Goal: Task Accomplishment & Management: Use online tool/utility

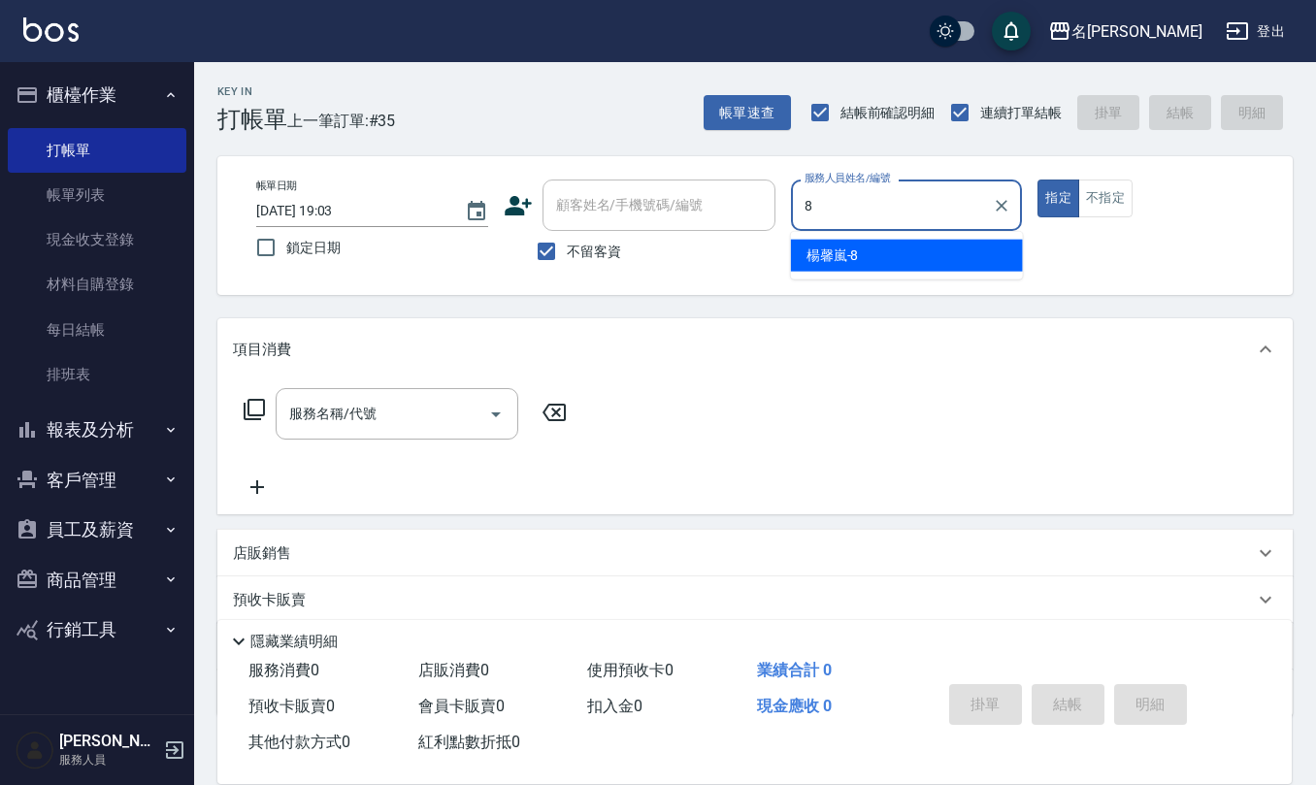
type input "[PERSON_NAME]-8"
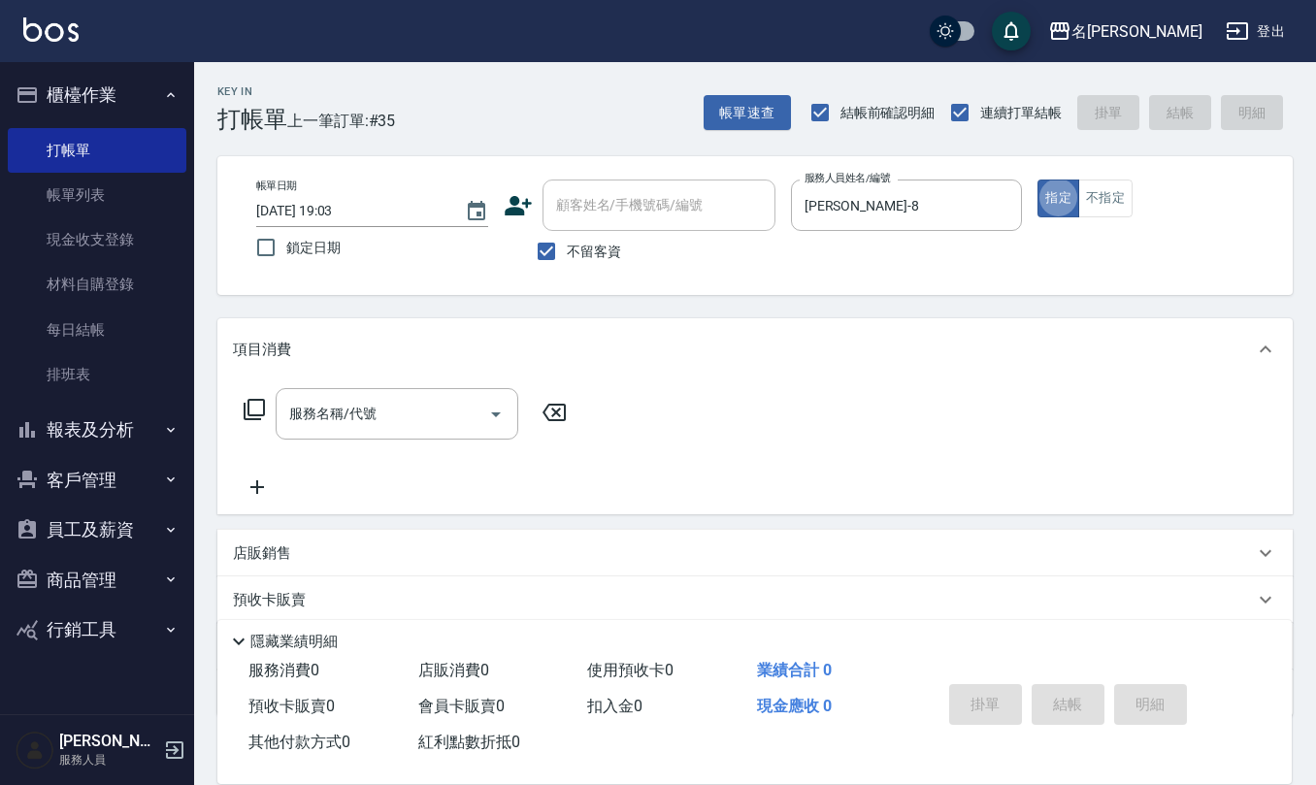
type button "true"
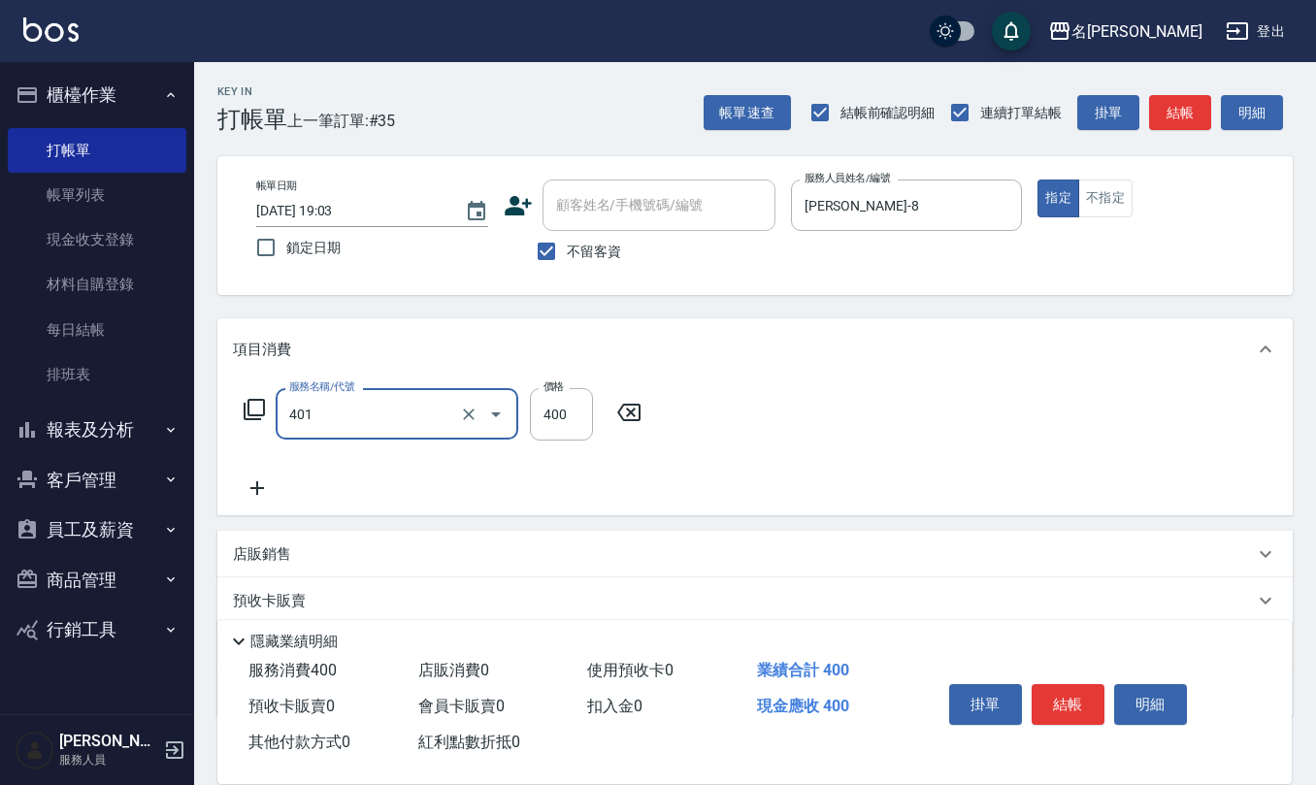
type input "剪髮(401)"
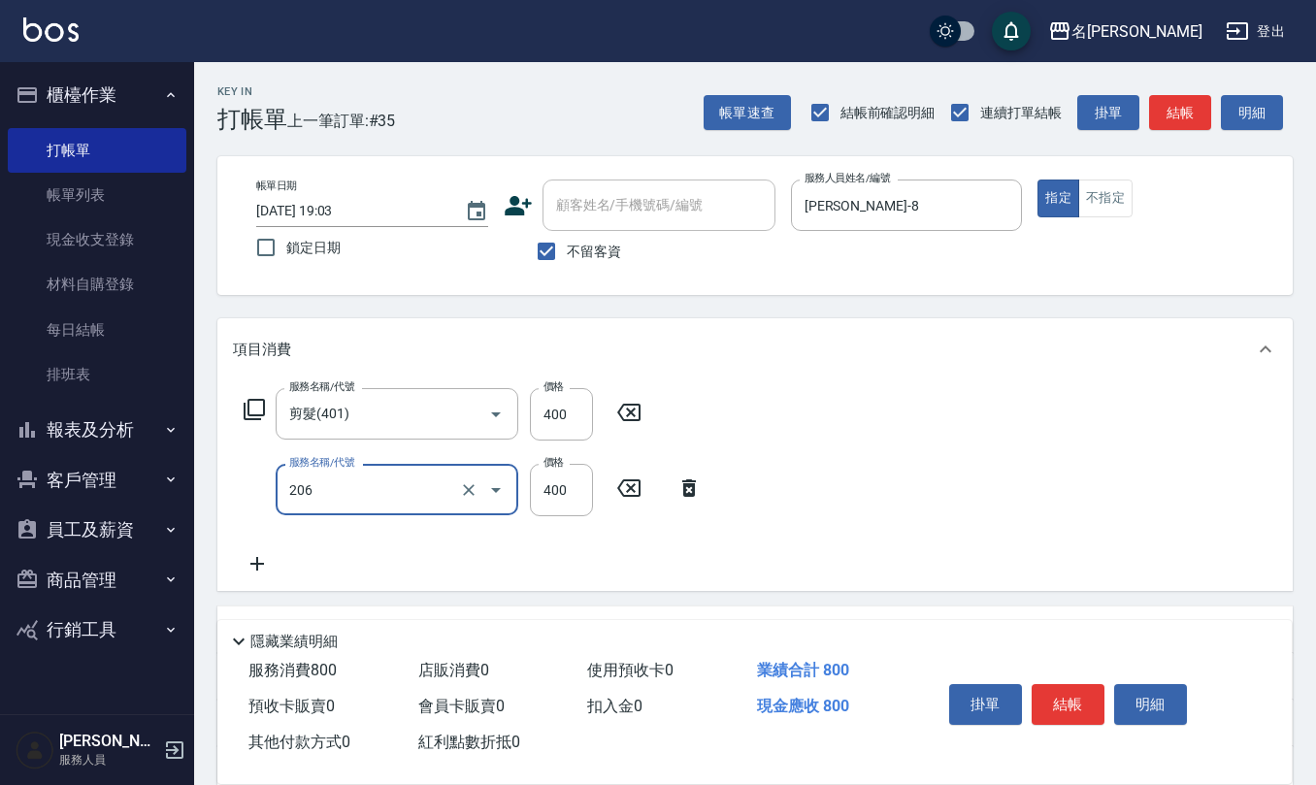
type input "健康洗(206)"
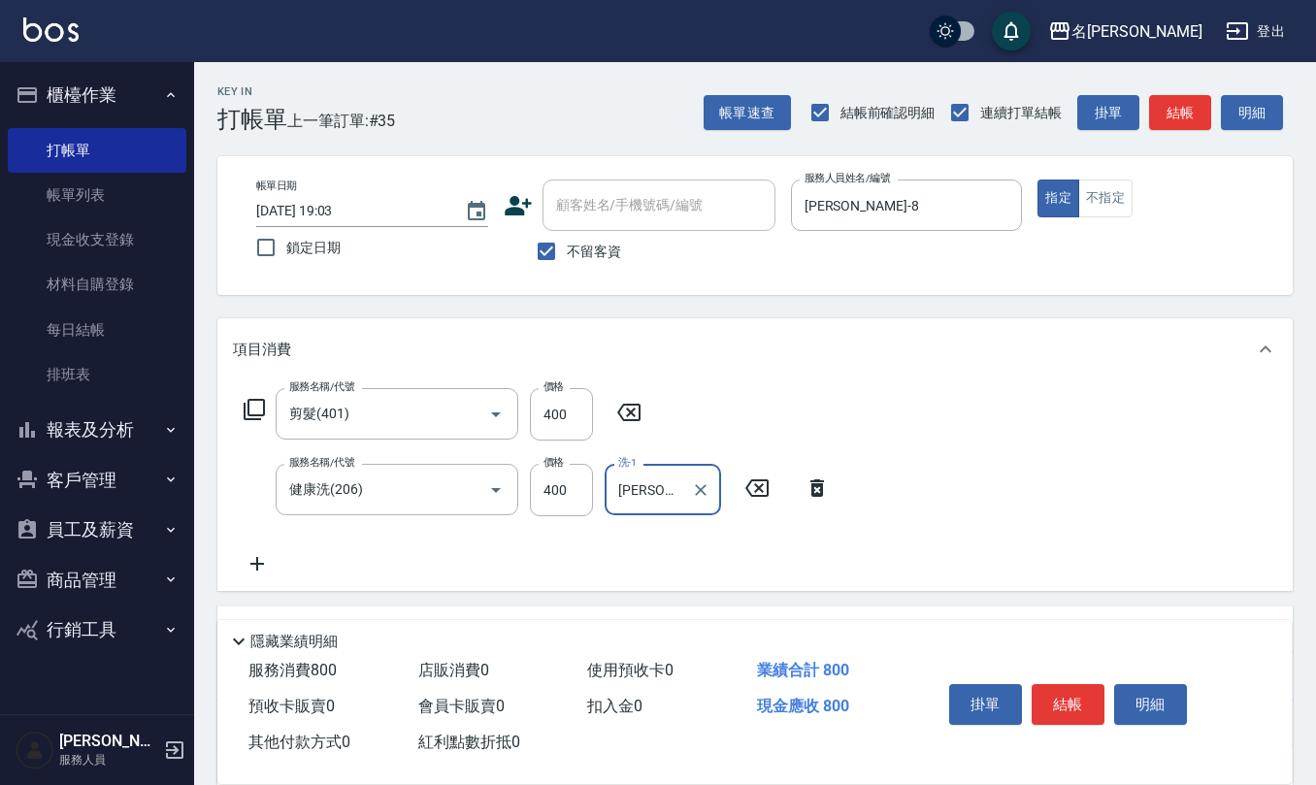
type input "[PERSON_NAME]5"
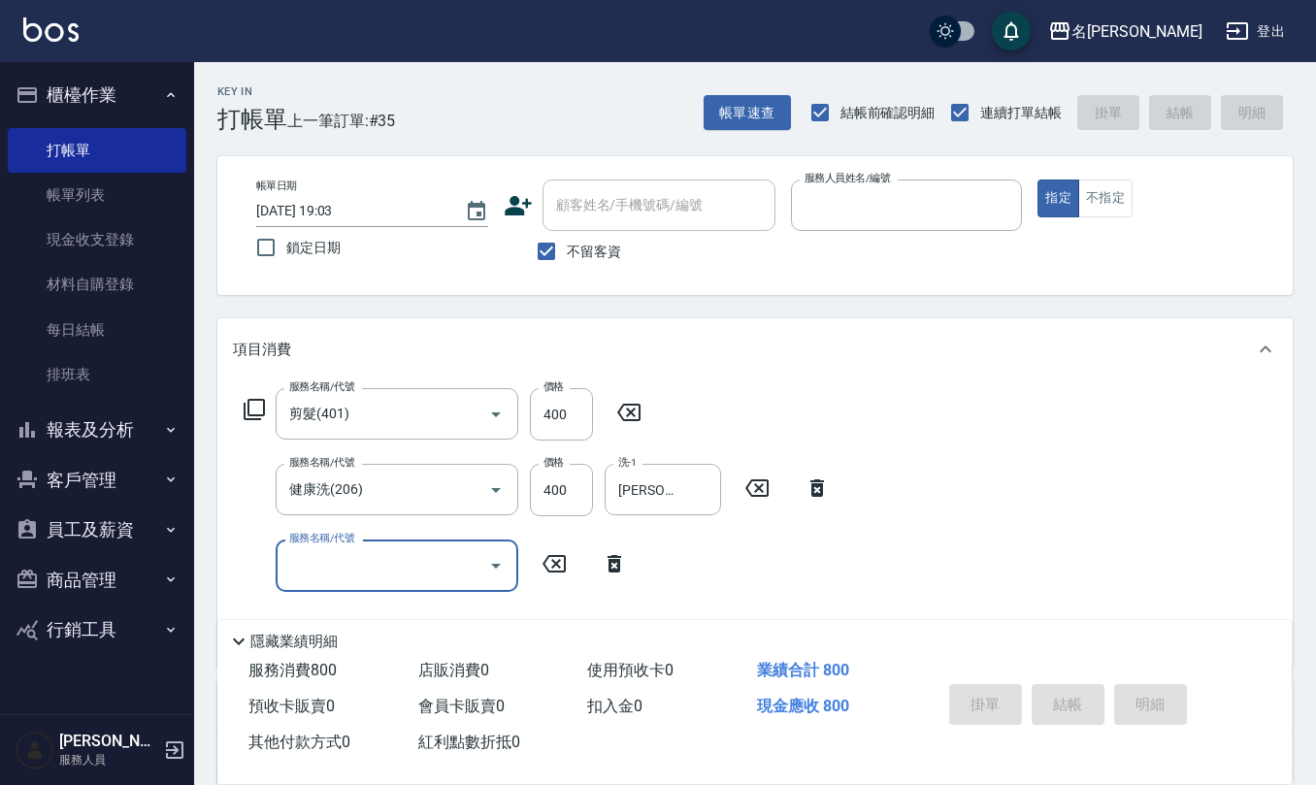
type input "[DATE] 19:43"
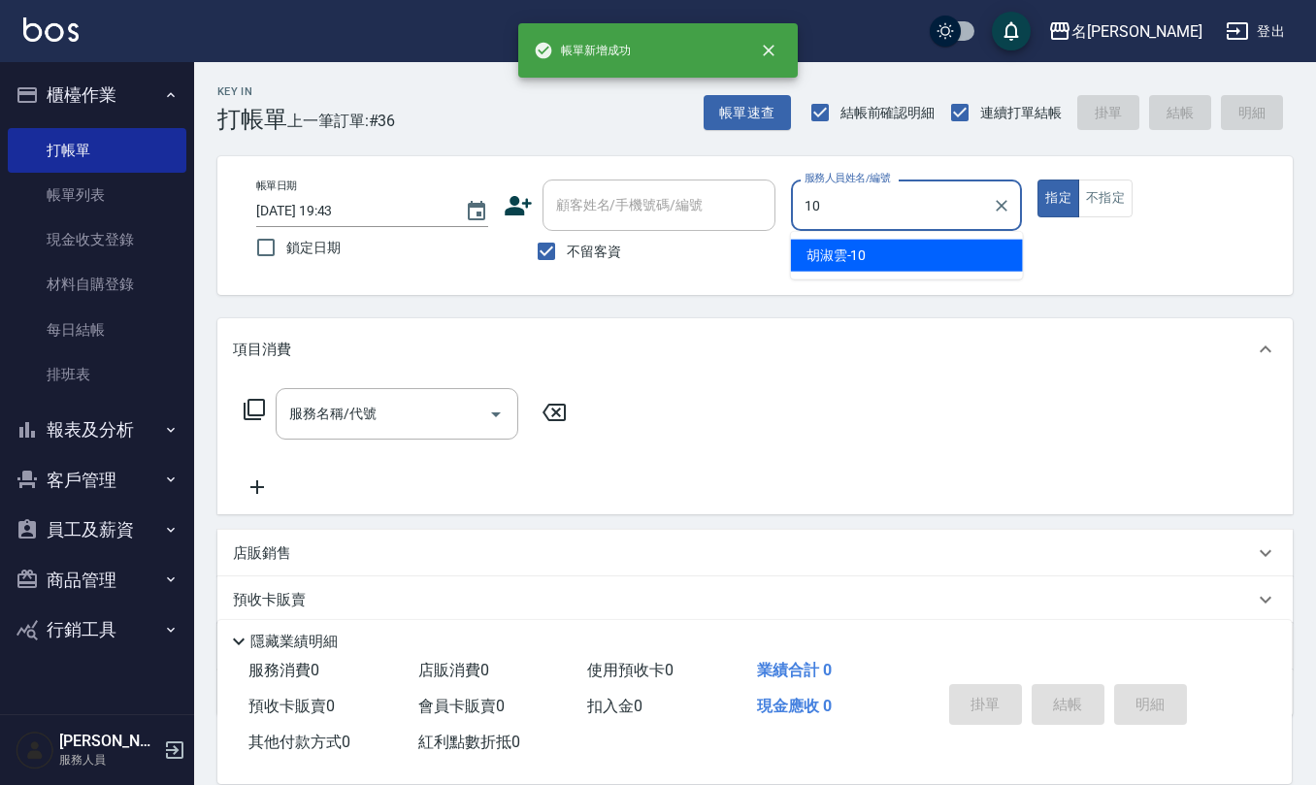
type input "[PERSON_NAME]-10"
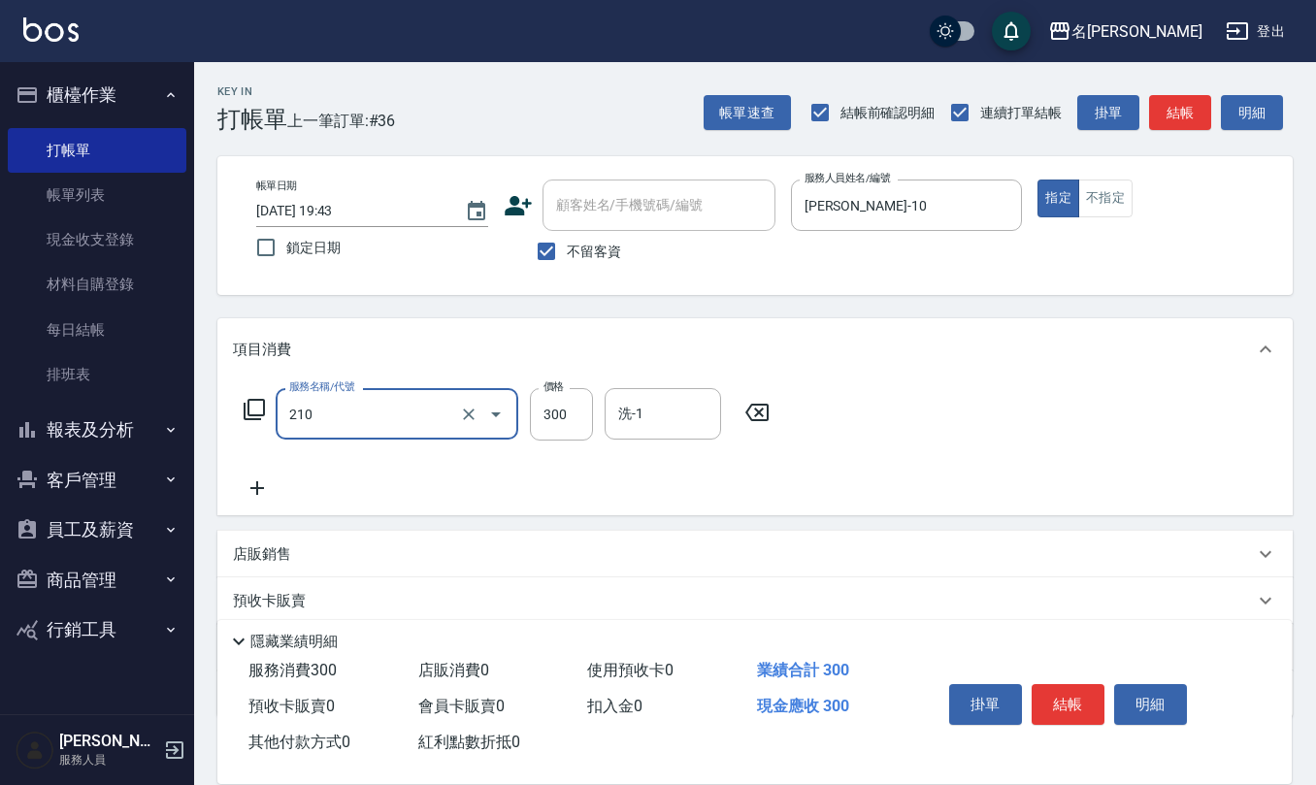
type input "歐娜洗髮精(210)"
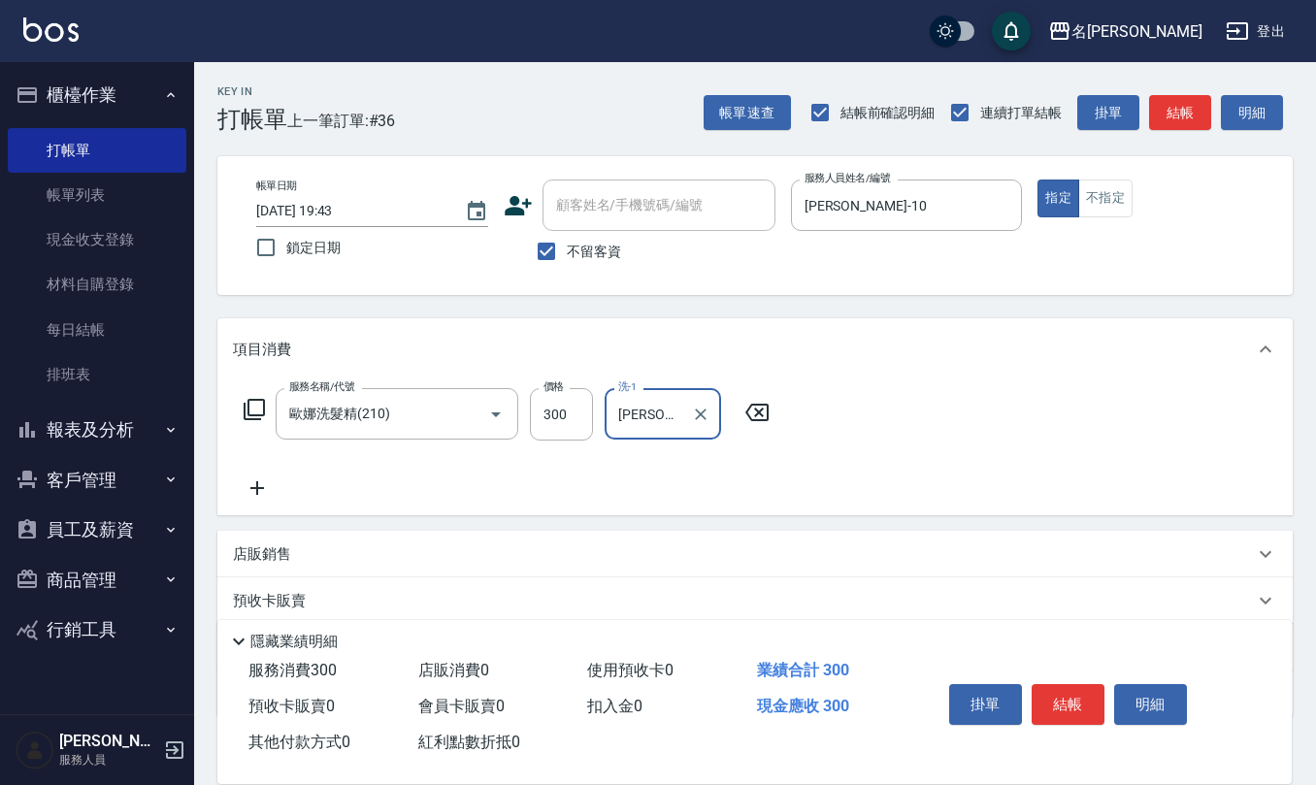
type input "[PERSON_NAME]-26"
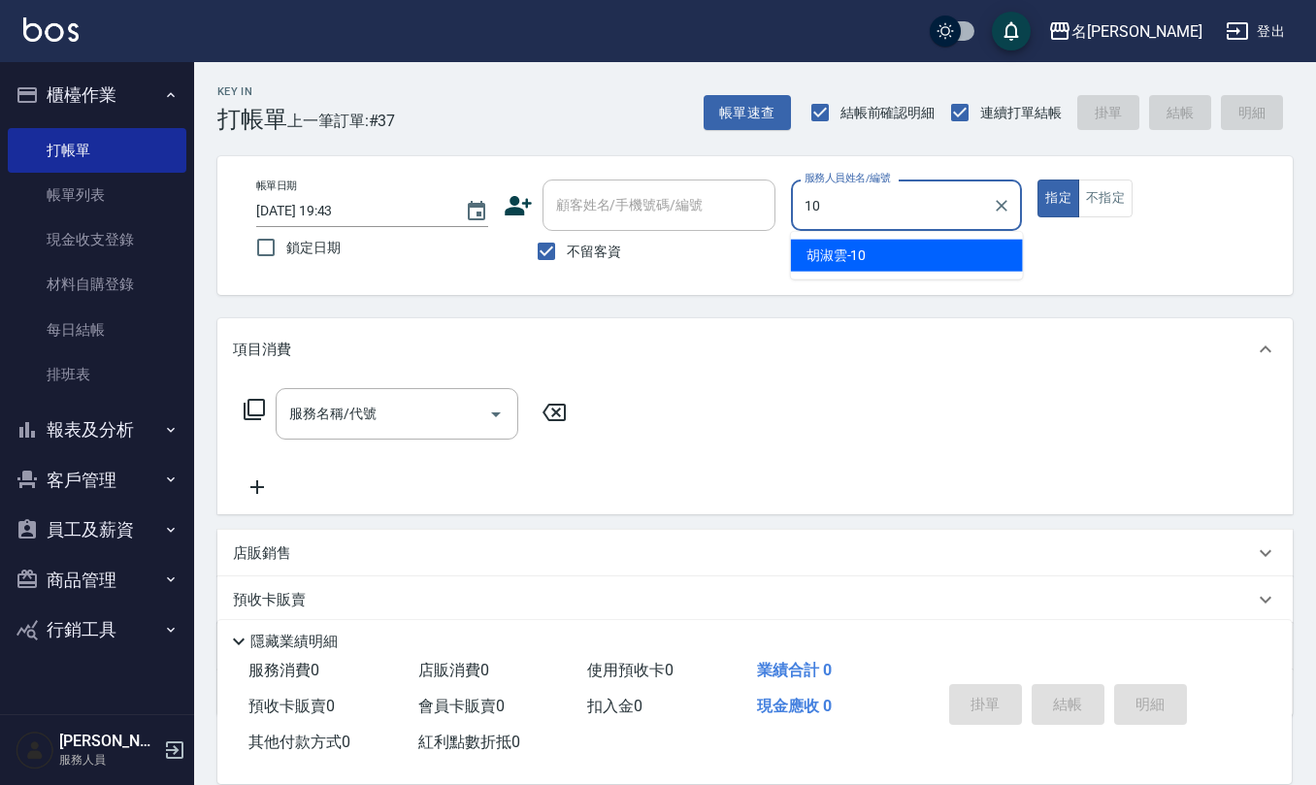
type input "[PERSON_NAME]-10"
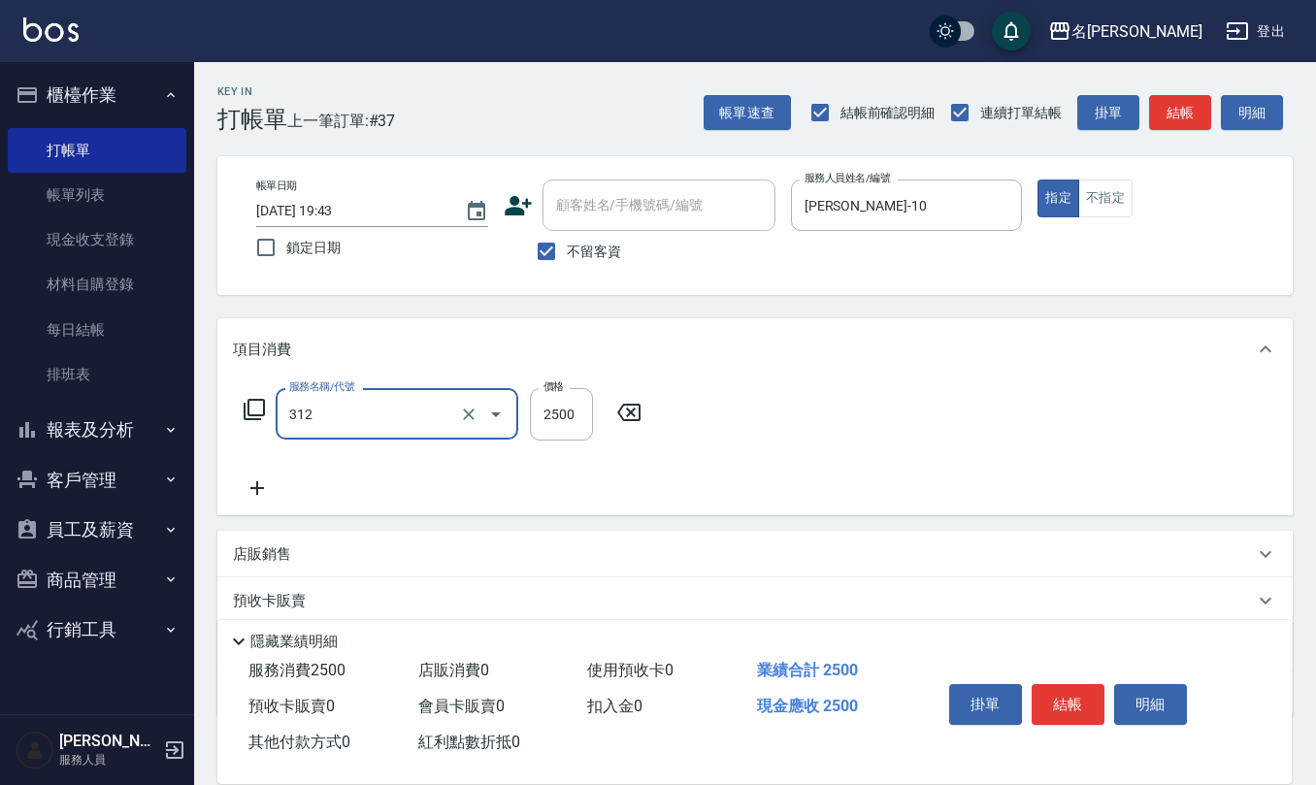
type input "有氧水離子燙2500(312)"
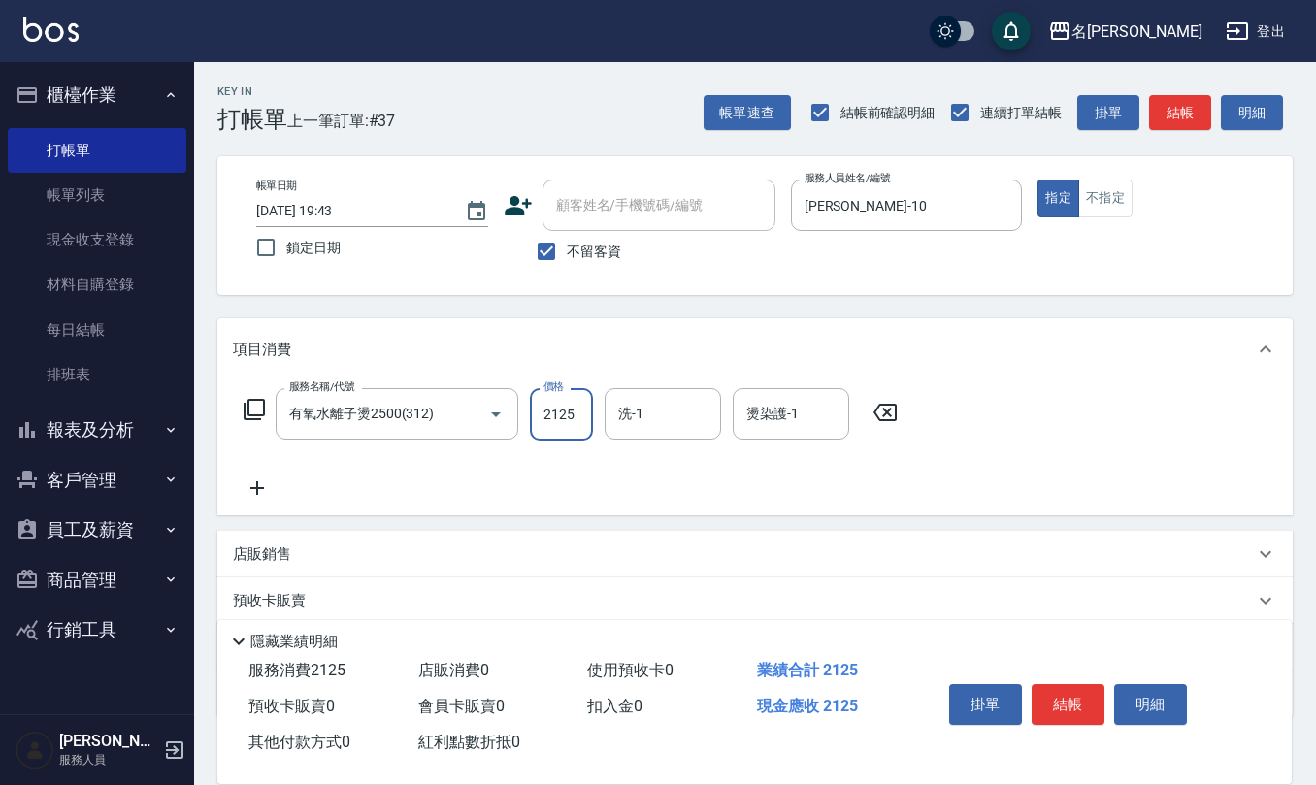
type input "2125"
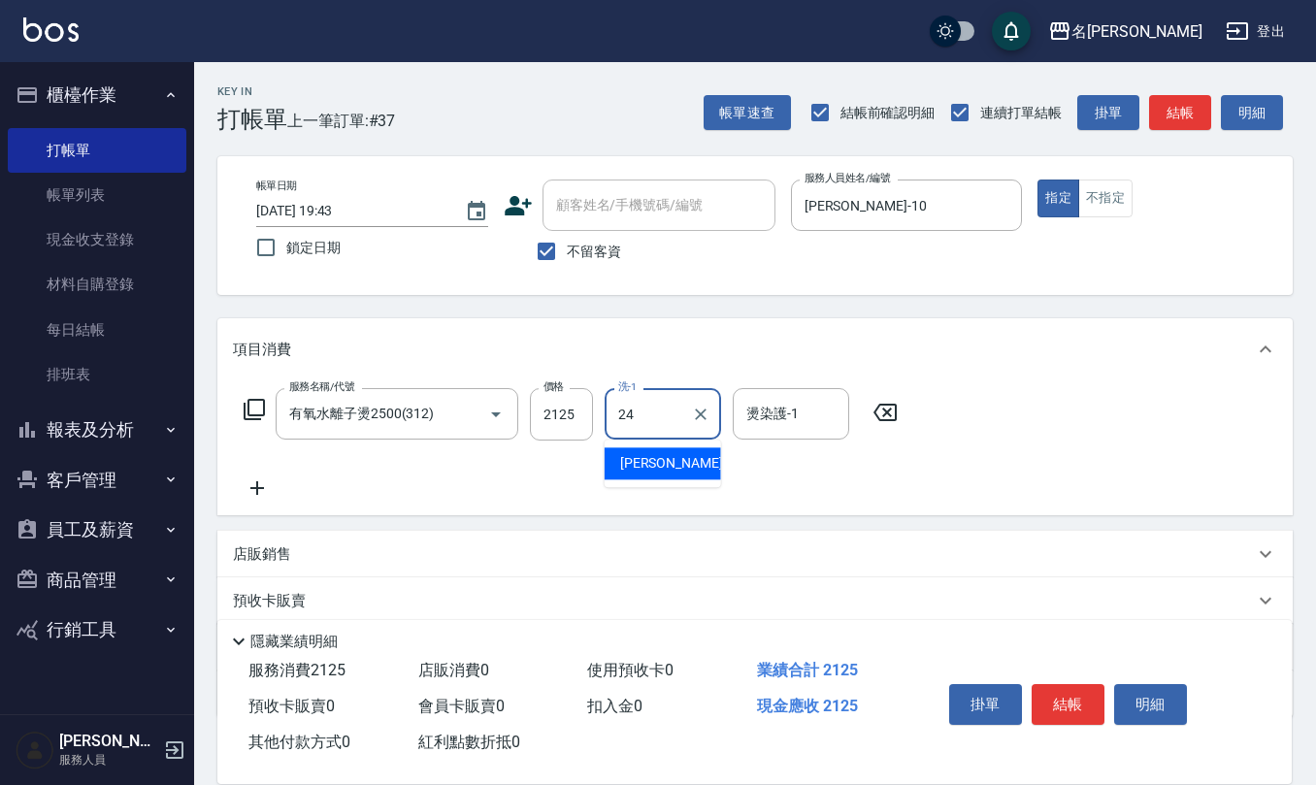
type input "[PERSON_NAME]-24"
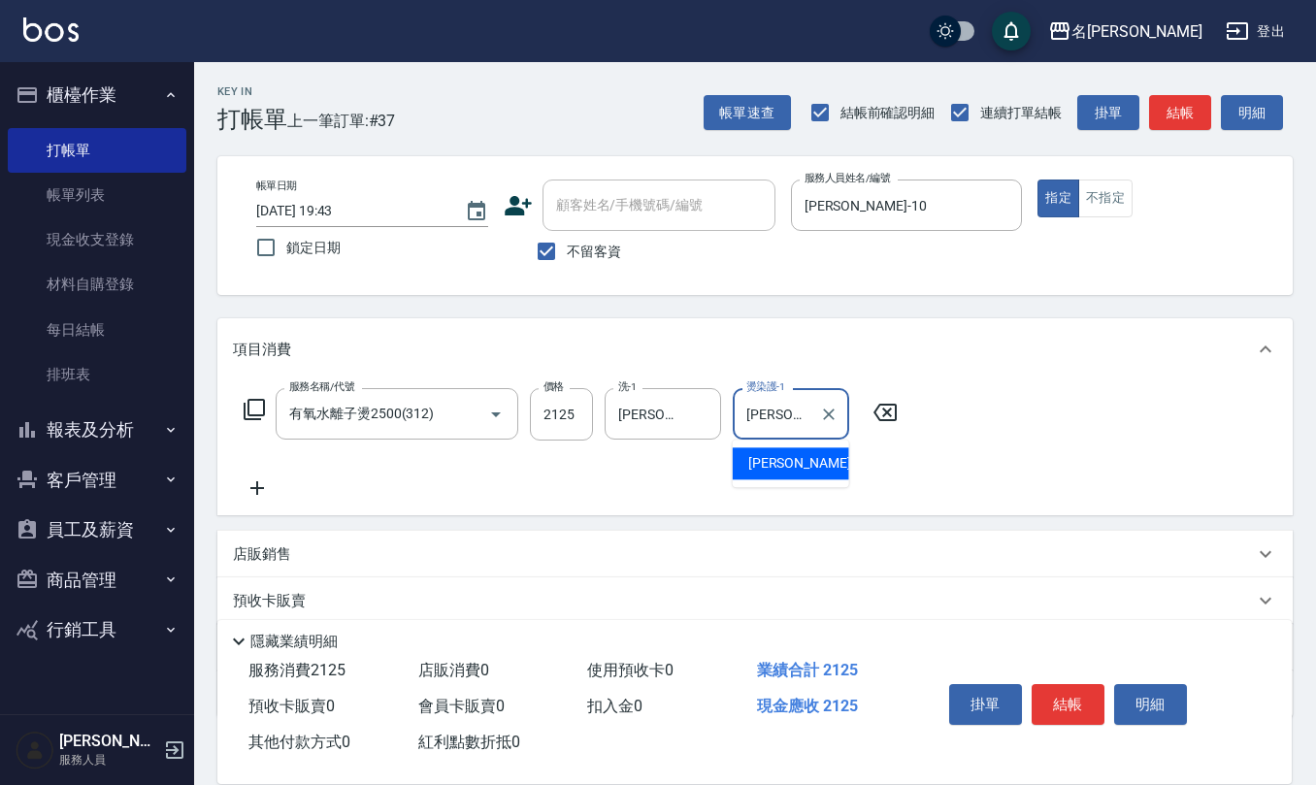
type input "[PERSON_NAME]-24"
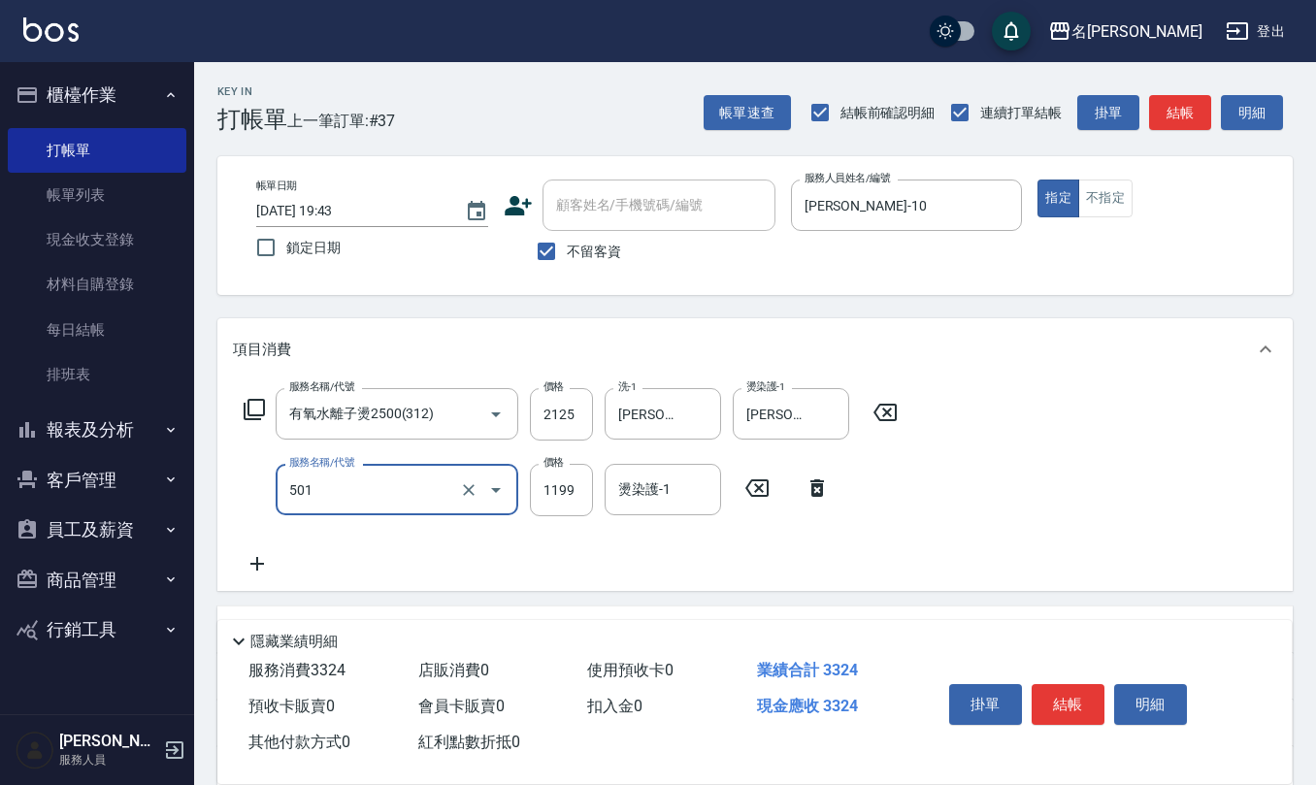
type input "染髮(501)"
type input "2000"
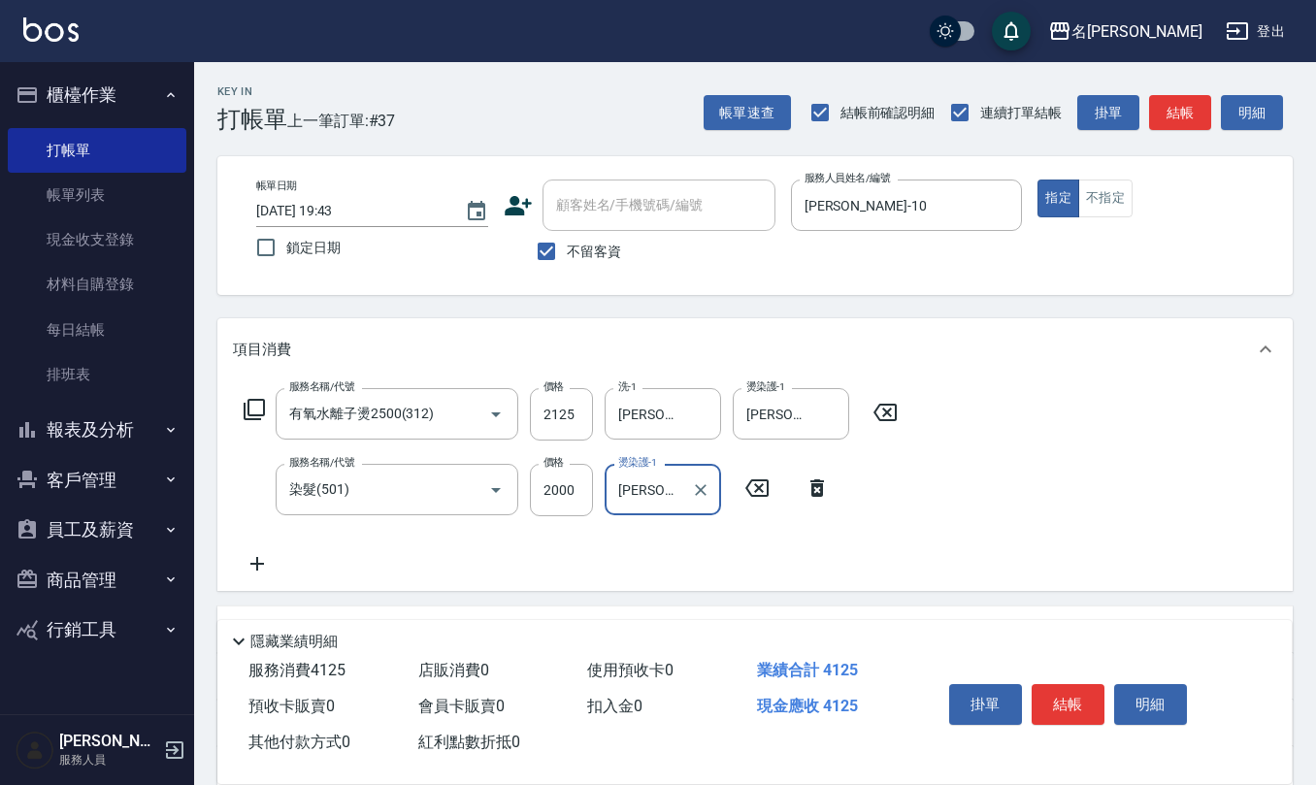
type input "[PERSON_NAME]-24"
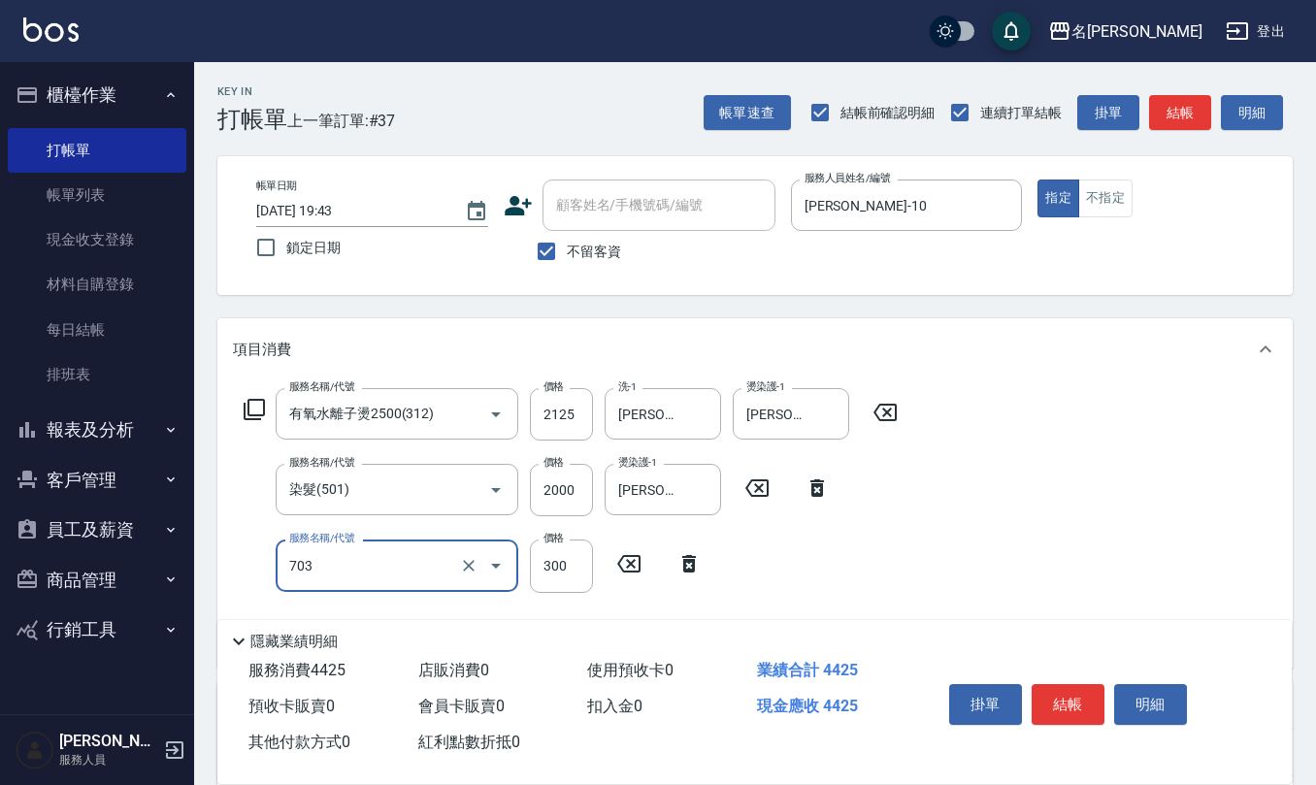
type input "(1236)設計師(703)"
type input "500"
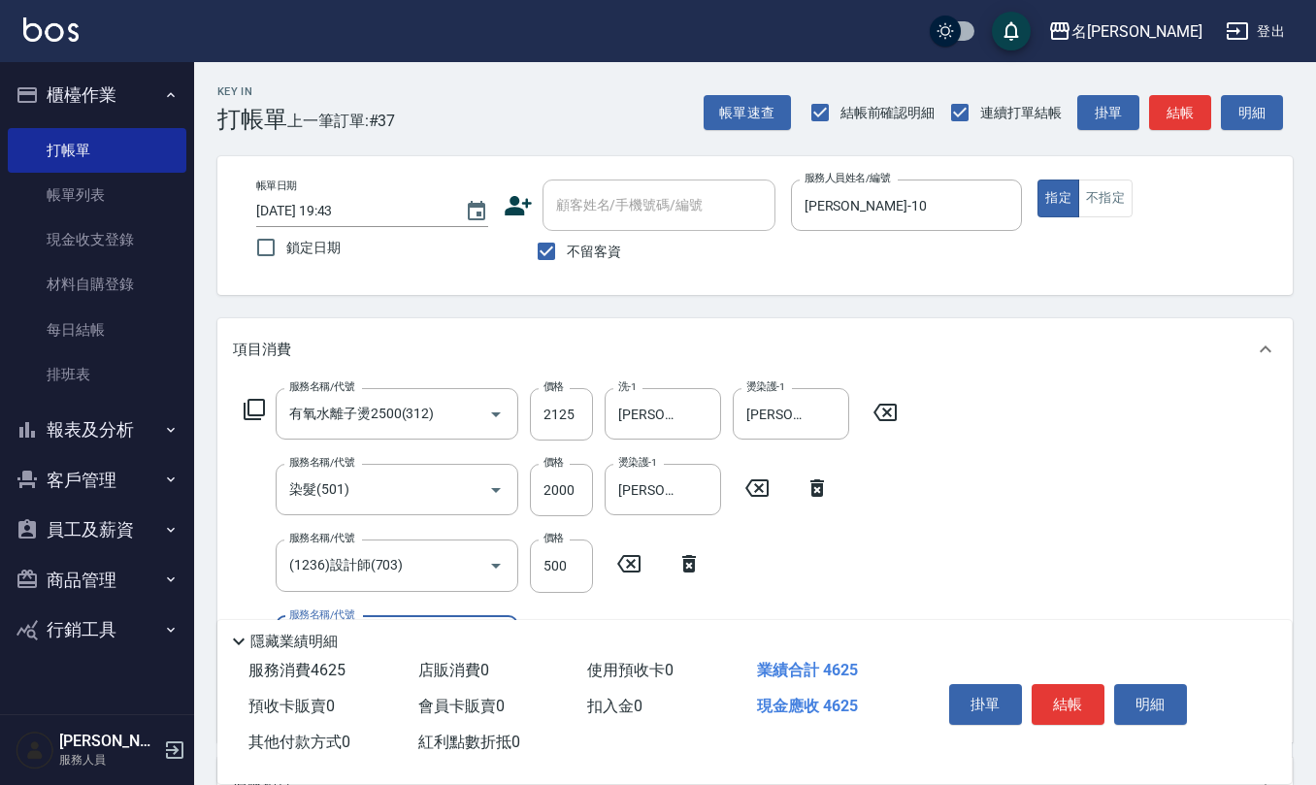
scroll to position [129, 0]
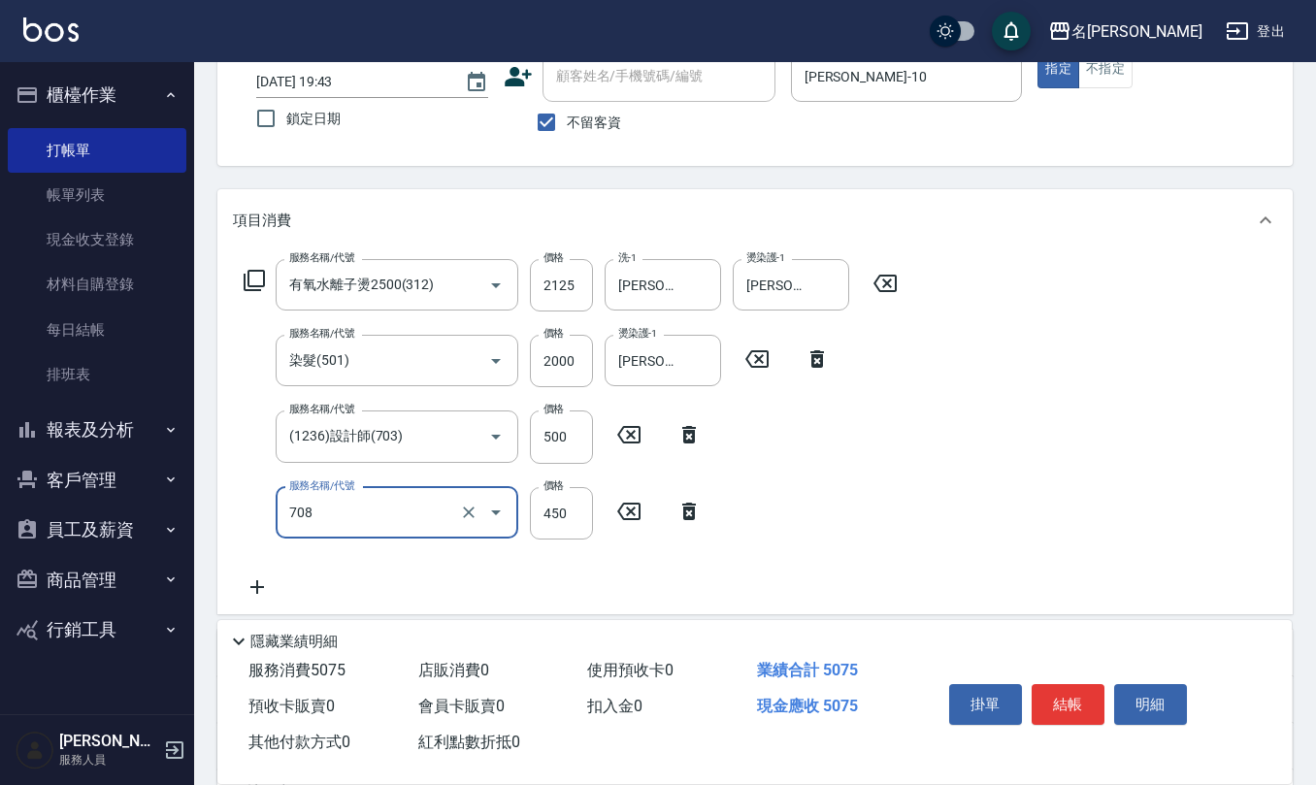
type input "松島舞鶴450(708)"
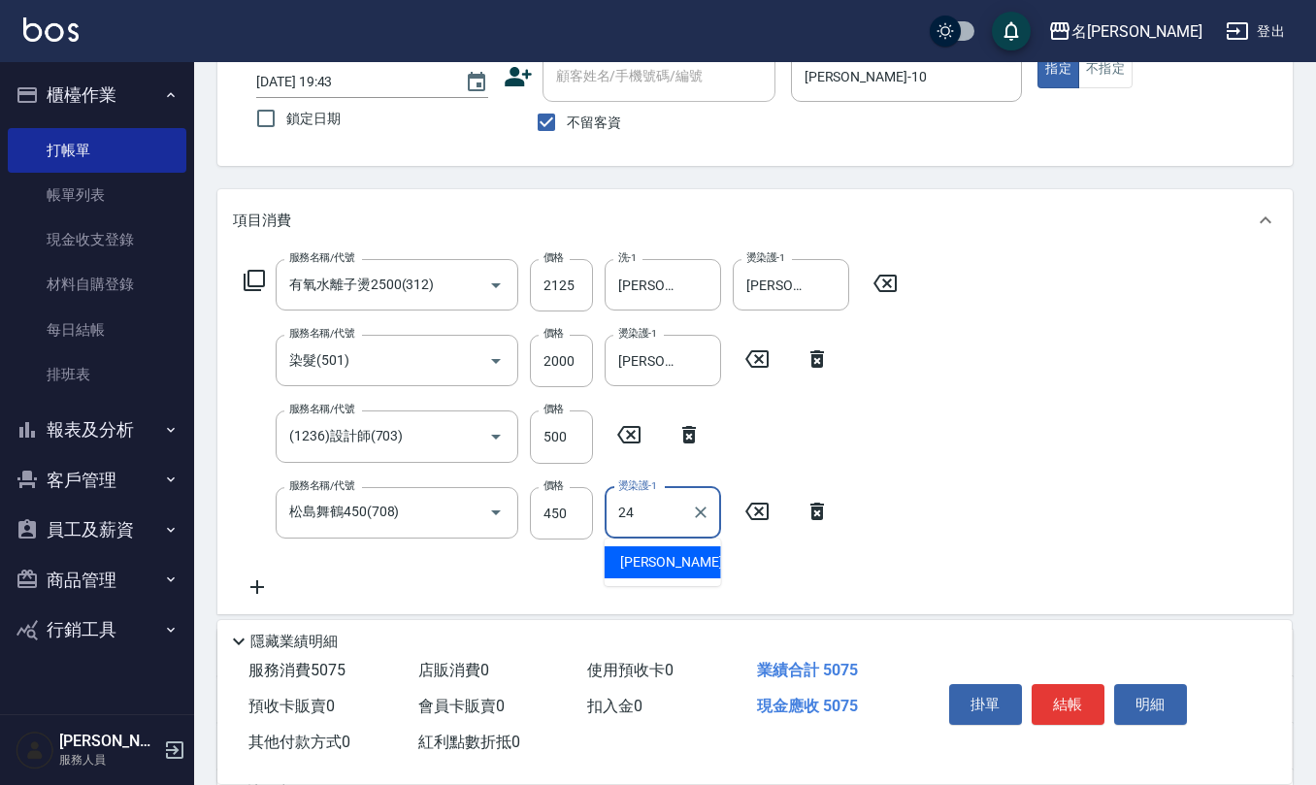
type input "[PERSON_NAME]-24"
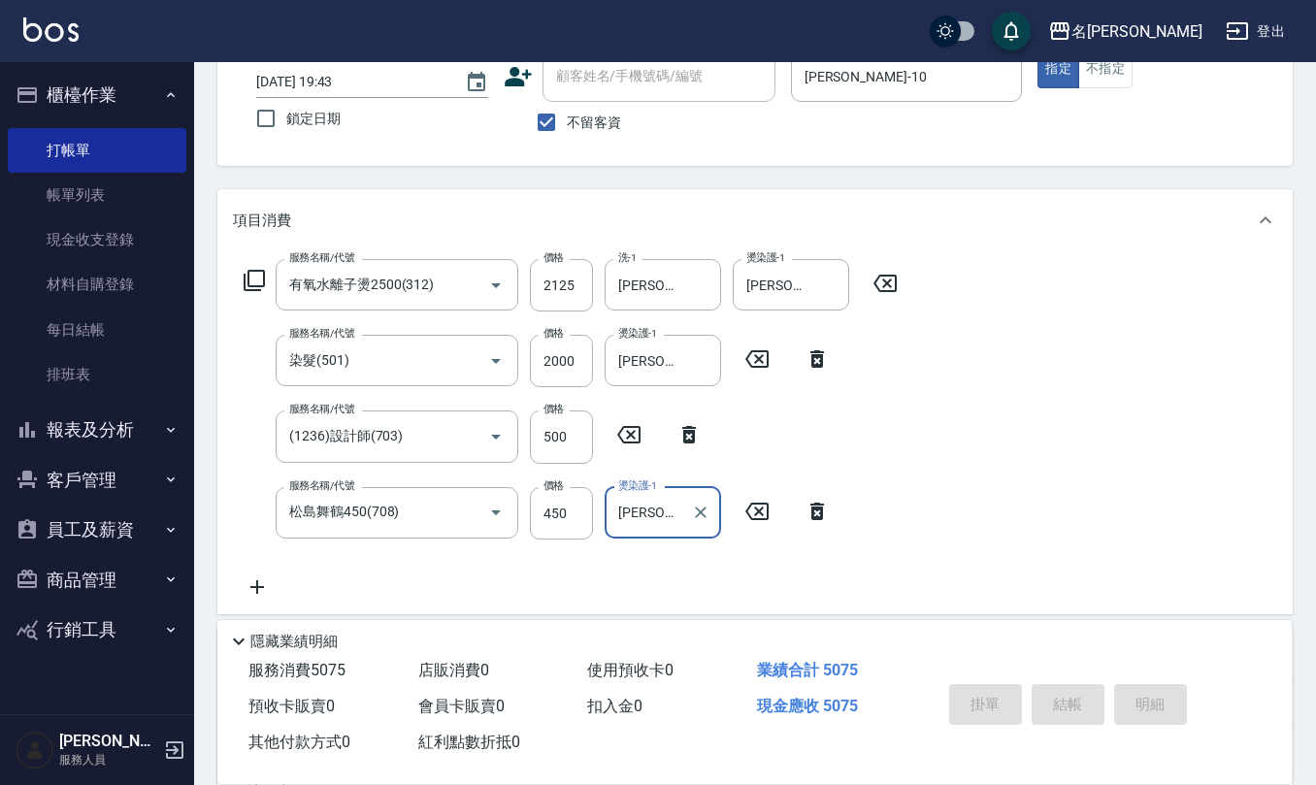
type input "[DATE] 19:53"
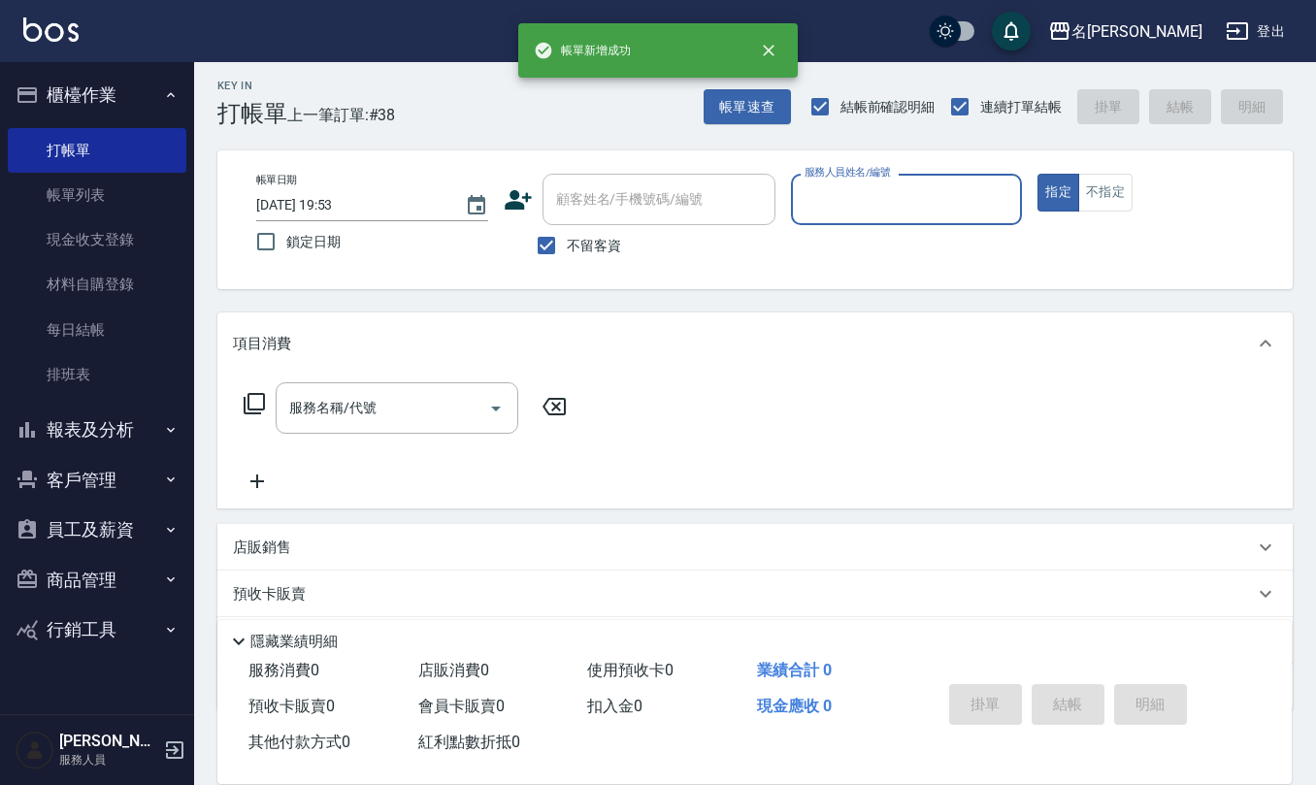
scroll to position [0, 0]
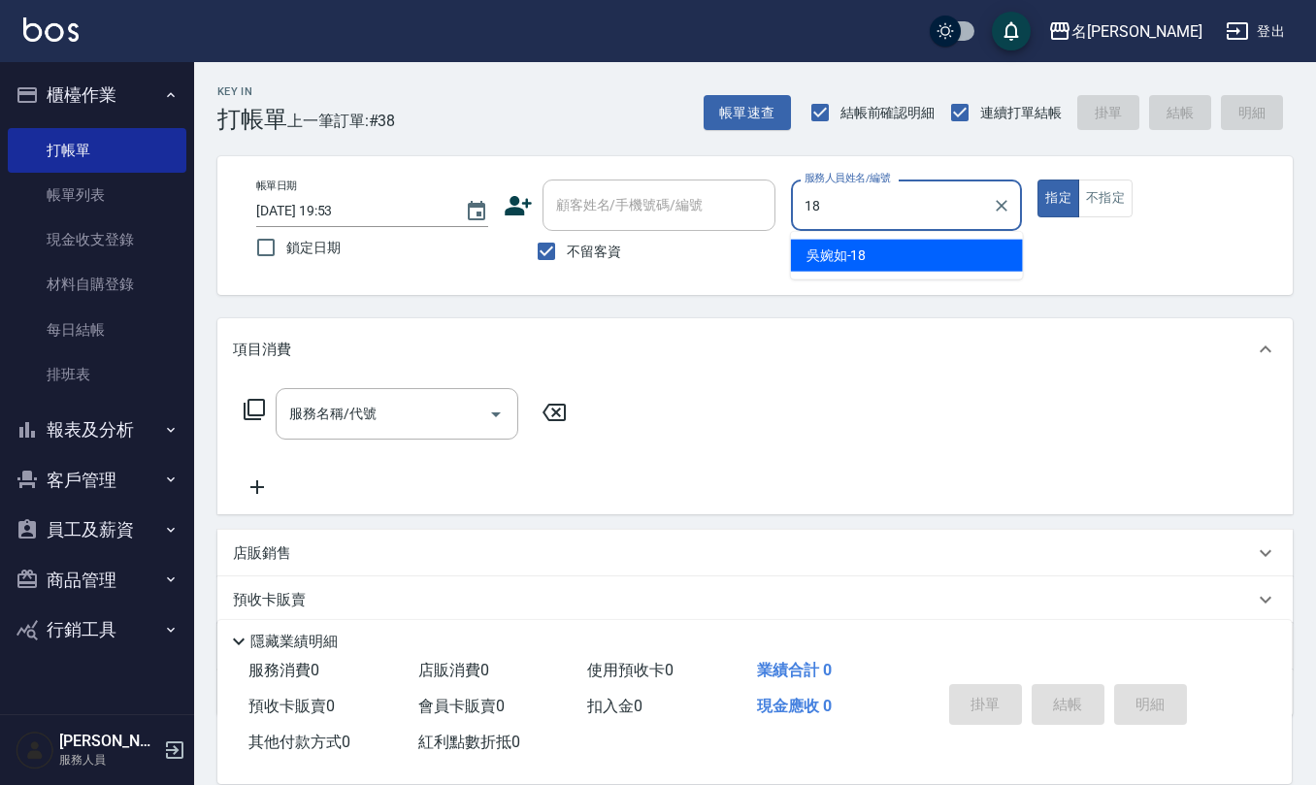
type input "[PERSON_NAME]-18"
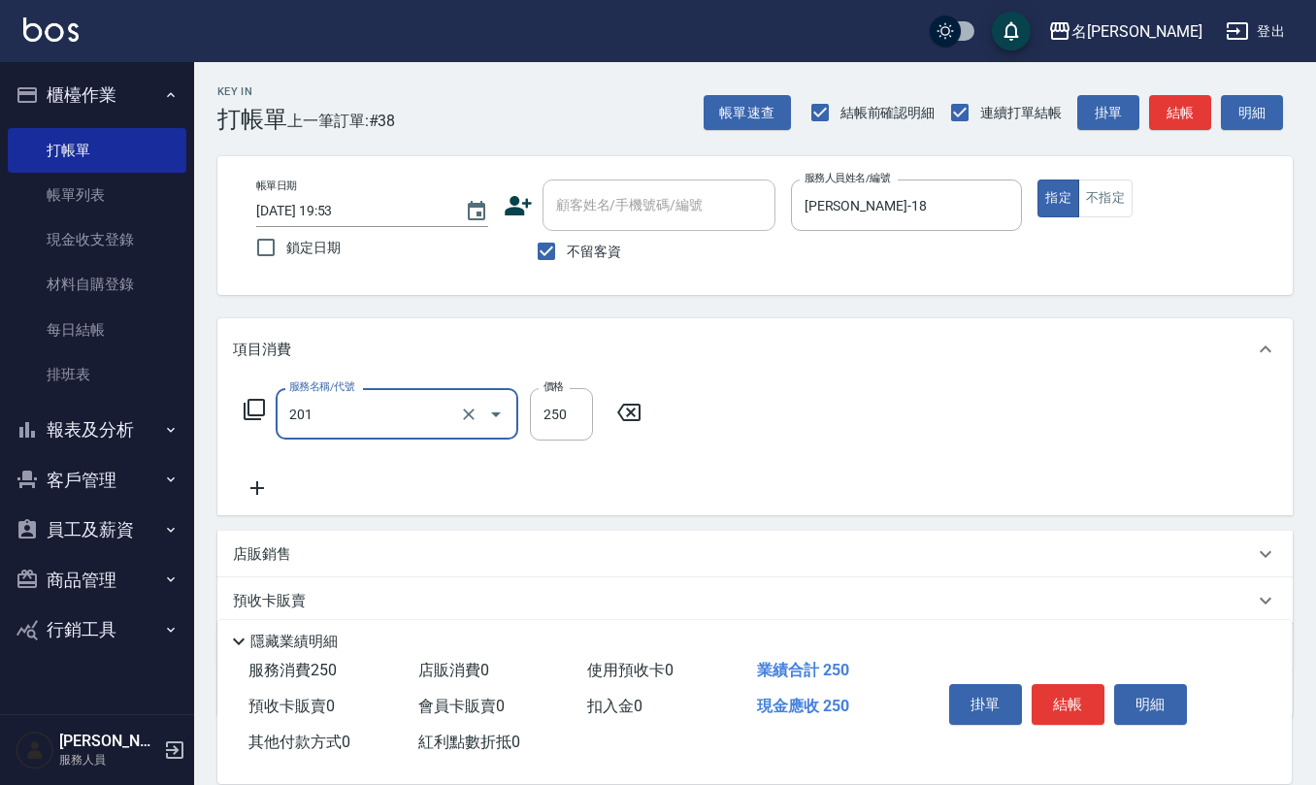
type input "洗髮(201)"
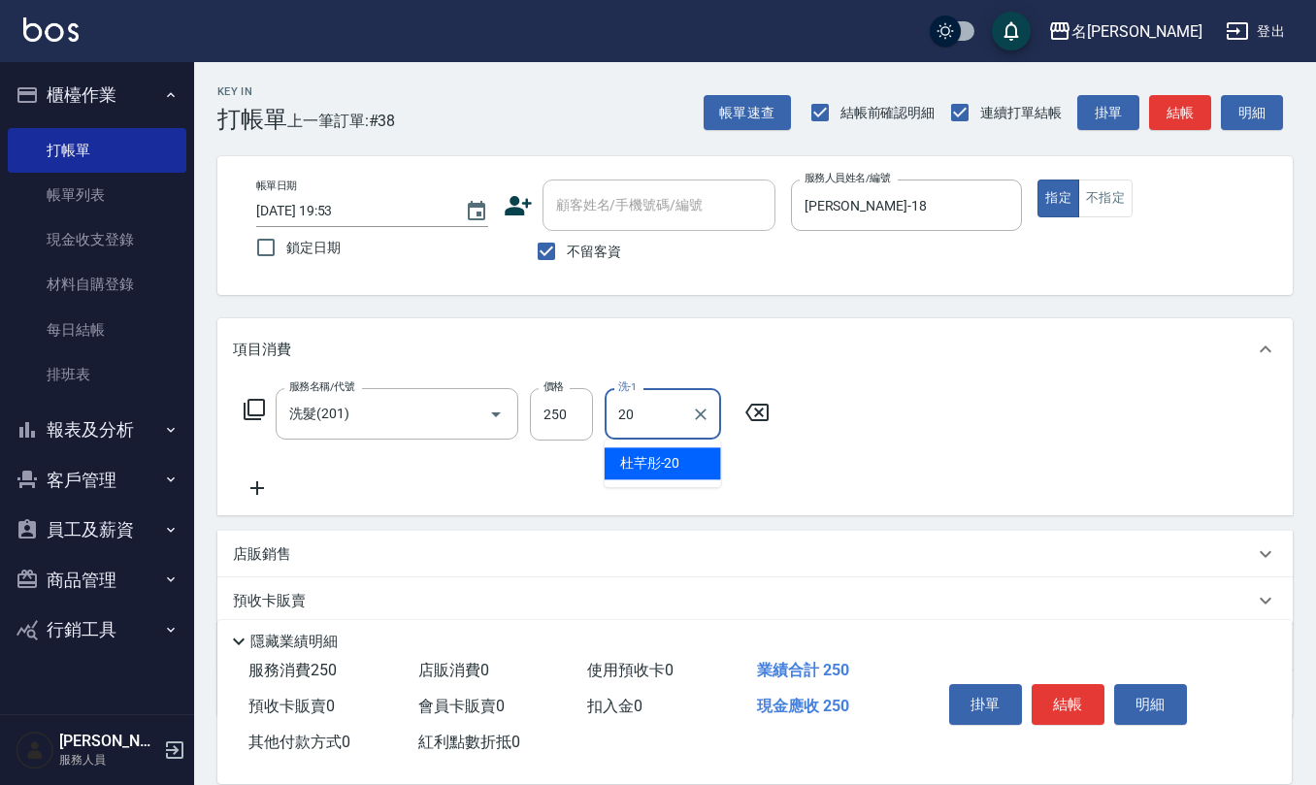
type input "[PERSON_NAME]-20"
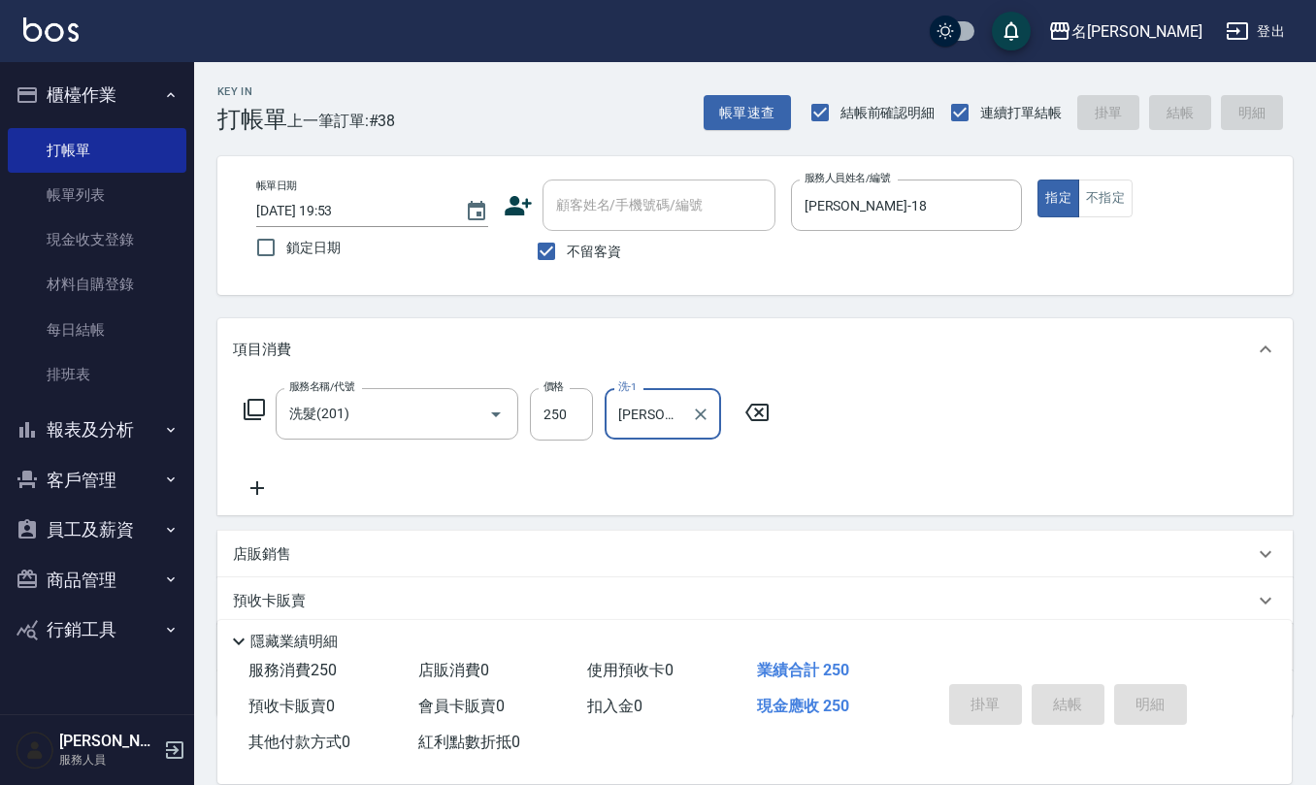
type input "[DATE] 19:55"
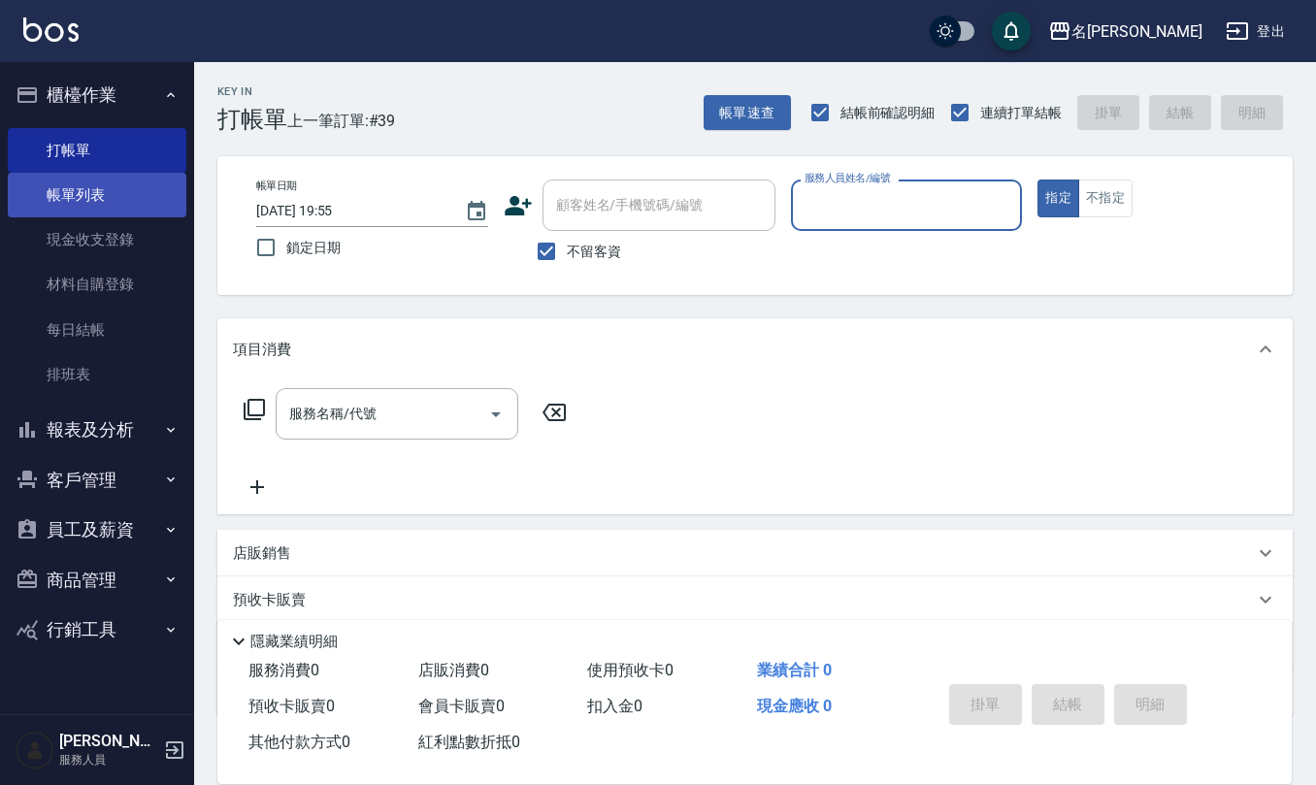
click at [103, 177] on link "帳單列表" at bounding box center [97, 195] width 179 height 45
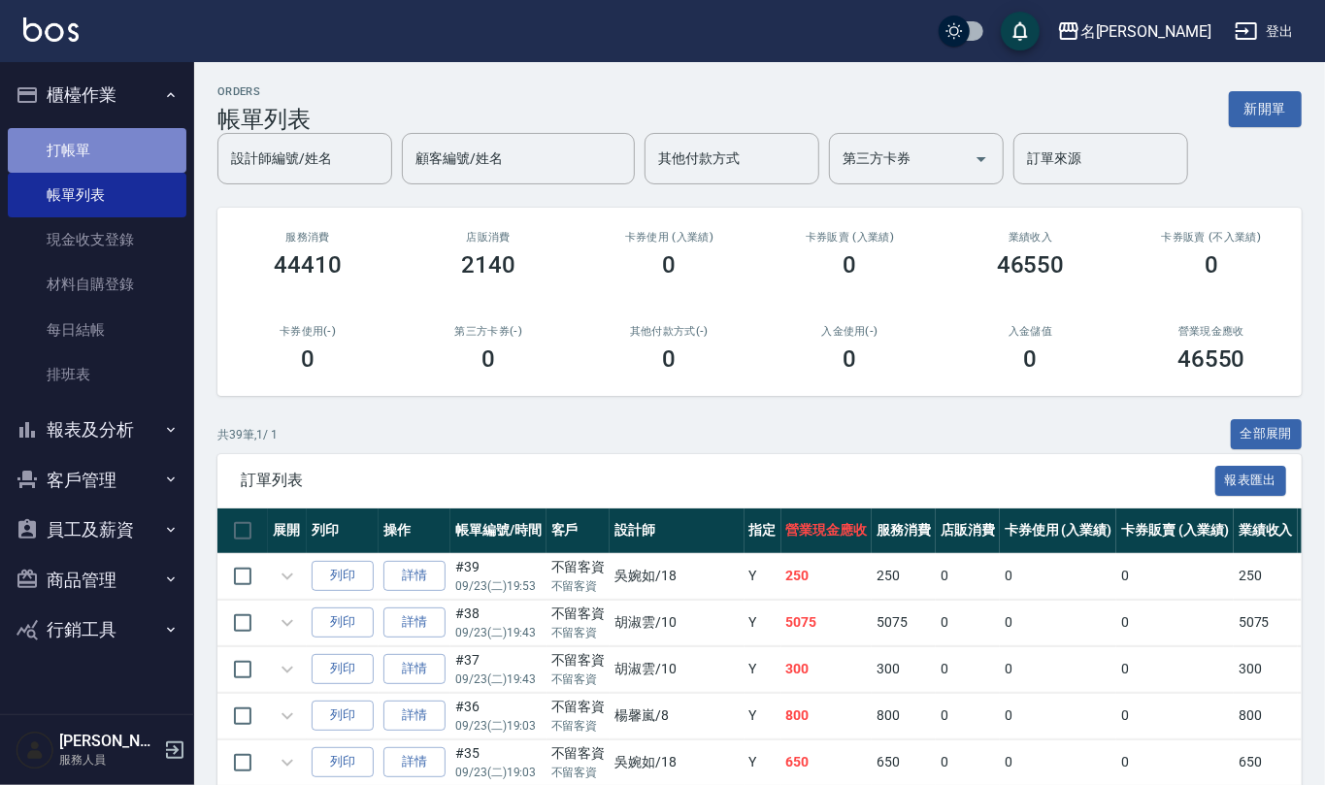
click at [116, 148] on link "打帳單" at bounding box center [97, 150] width 179 height 45
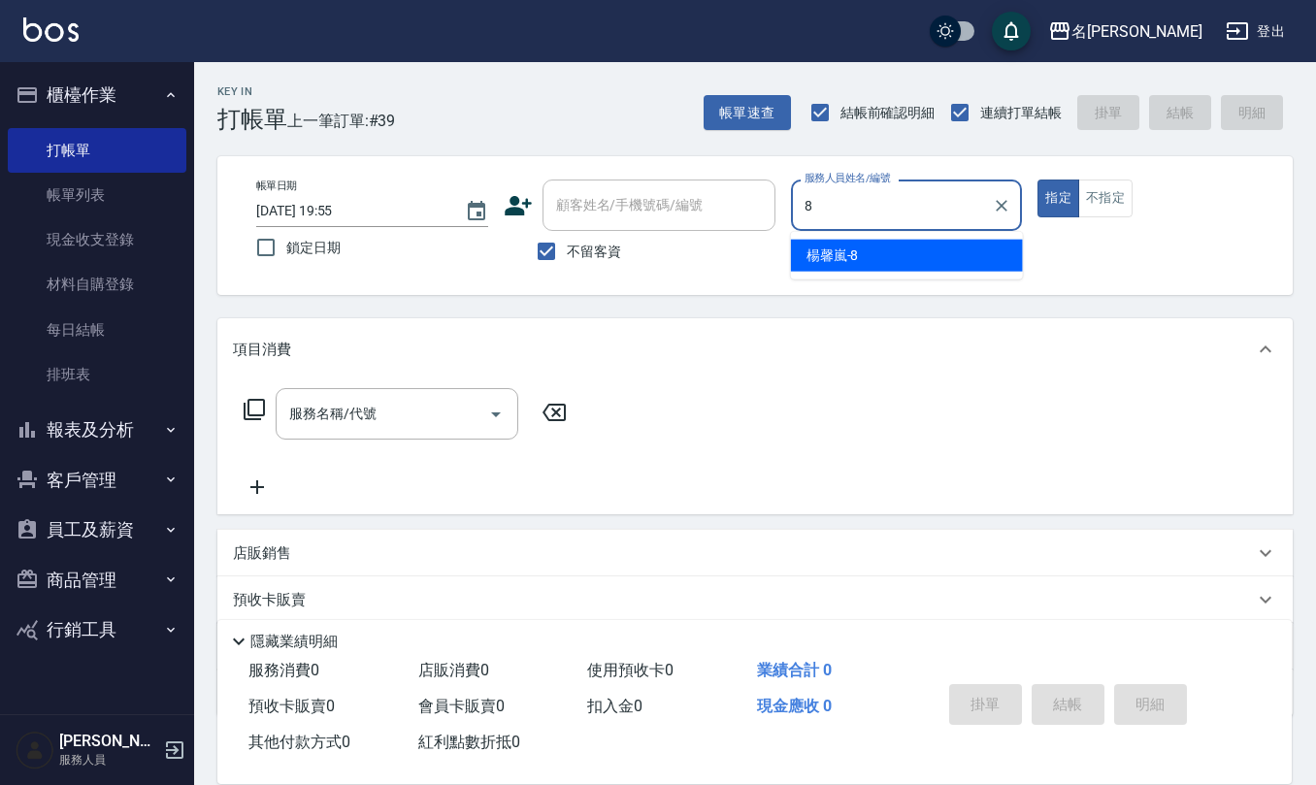
type input "[PERSON_NAME]-8"
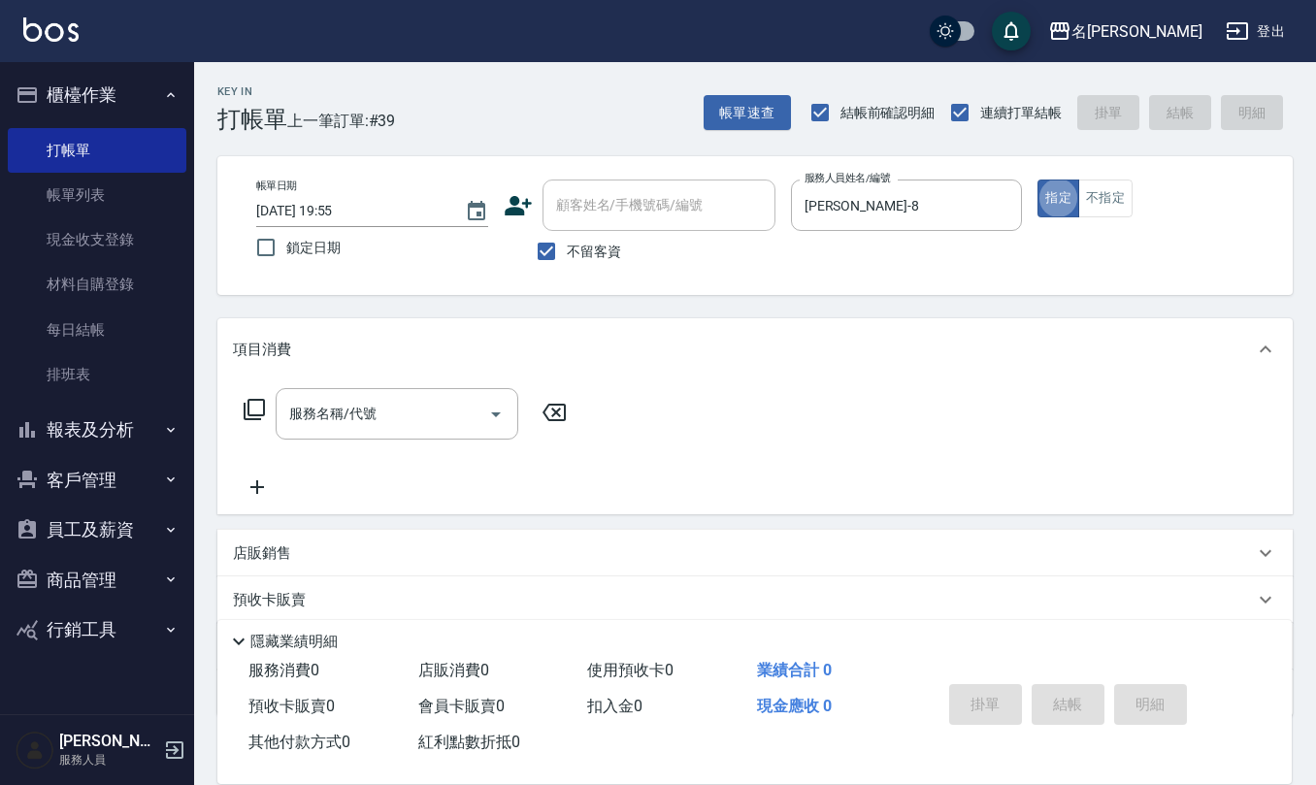
type button "true"
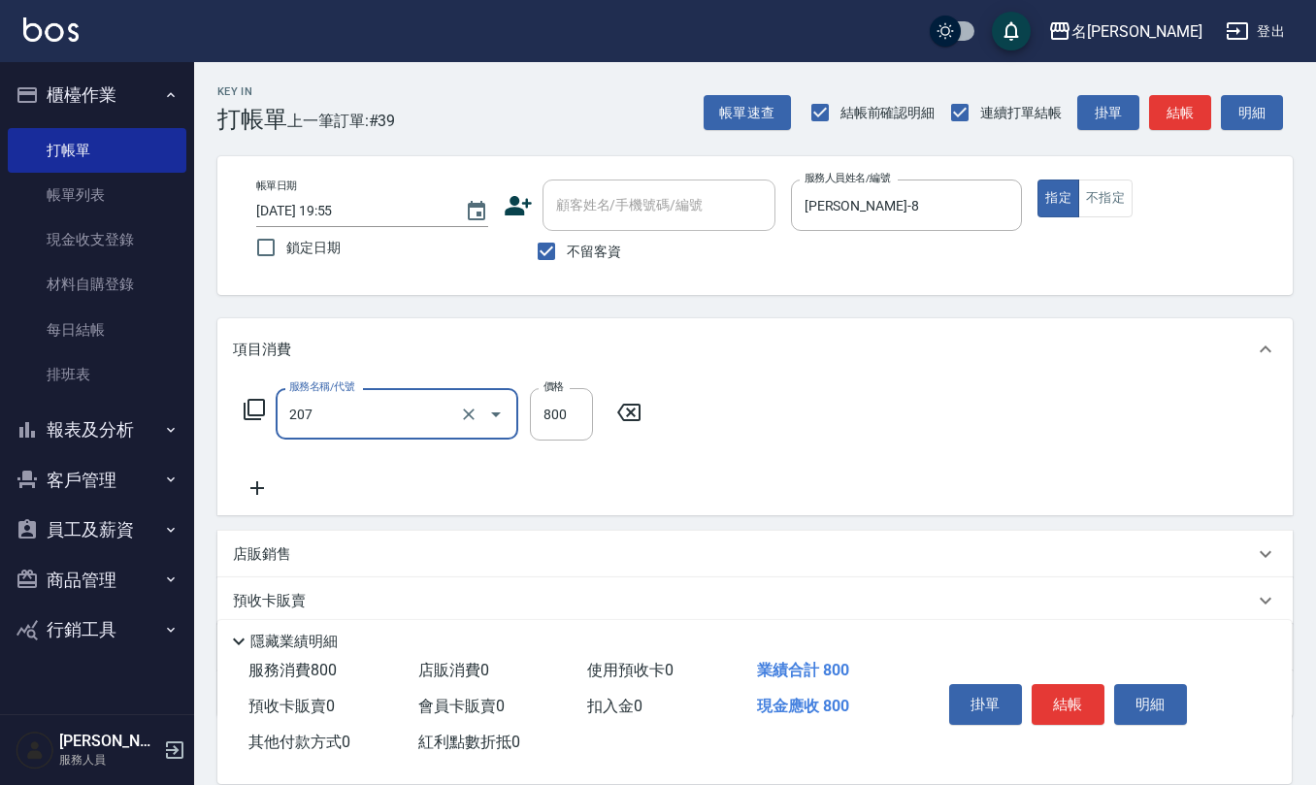
type input "清潔洗(207)"
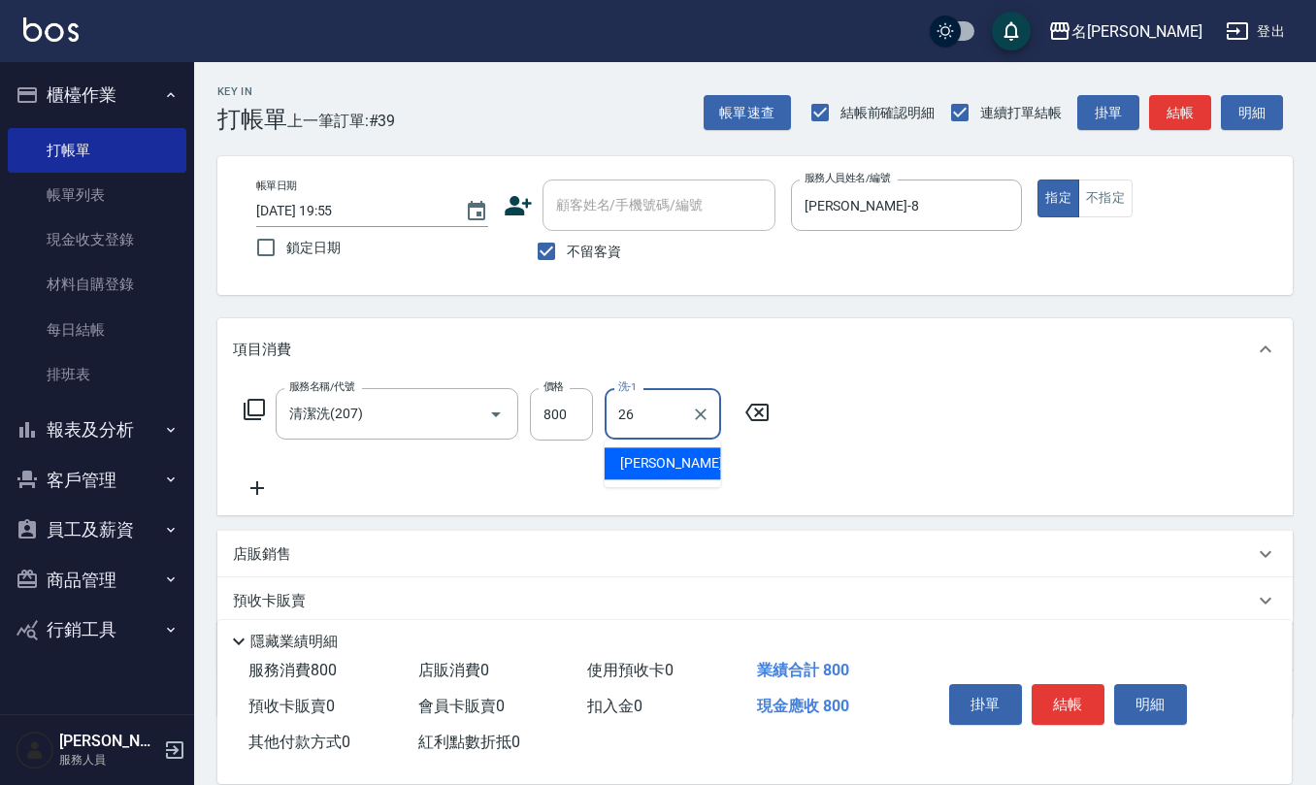
type input "[PERSON_NAME]-26"
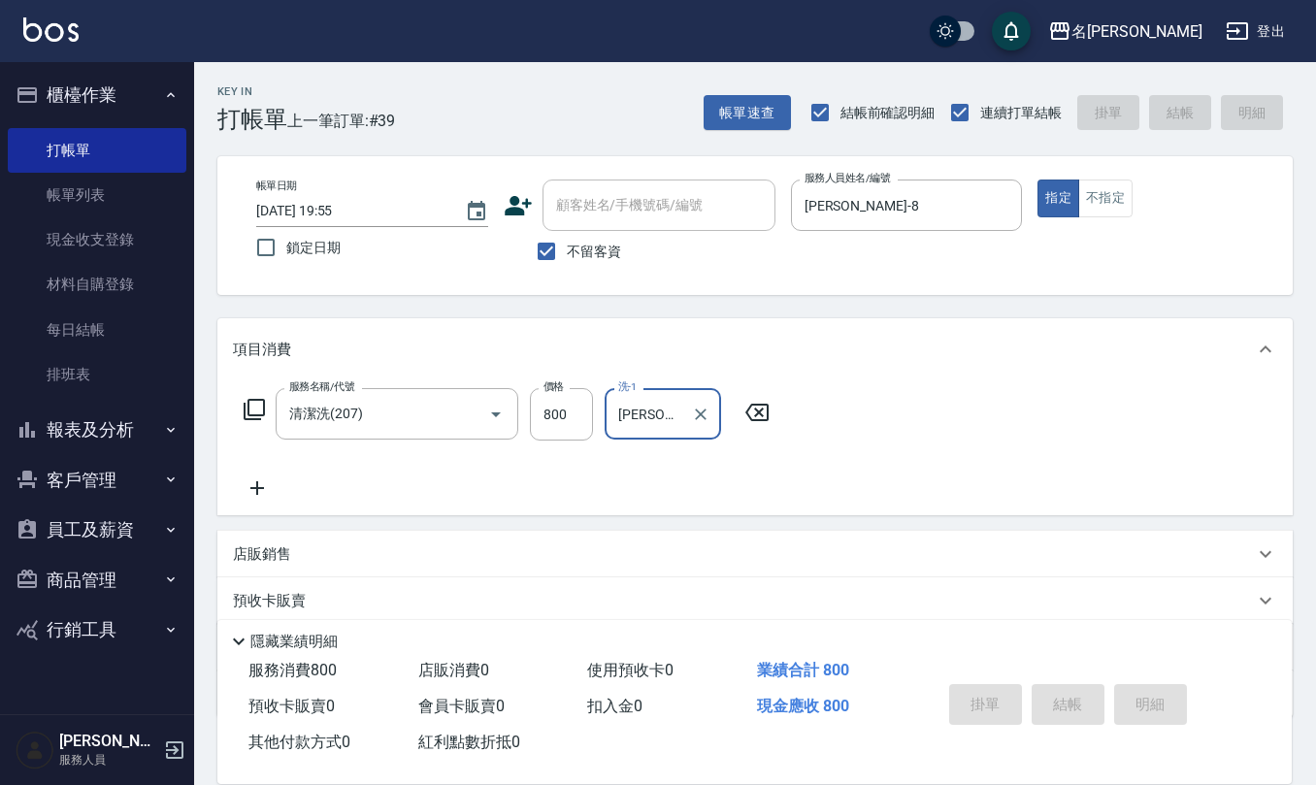
type input "[DATE] 20:03"
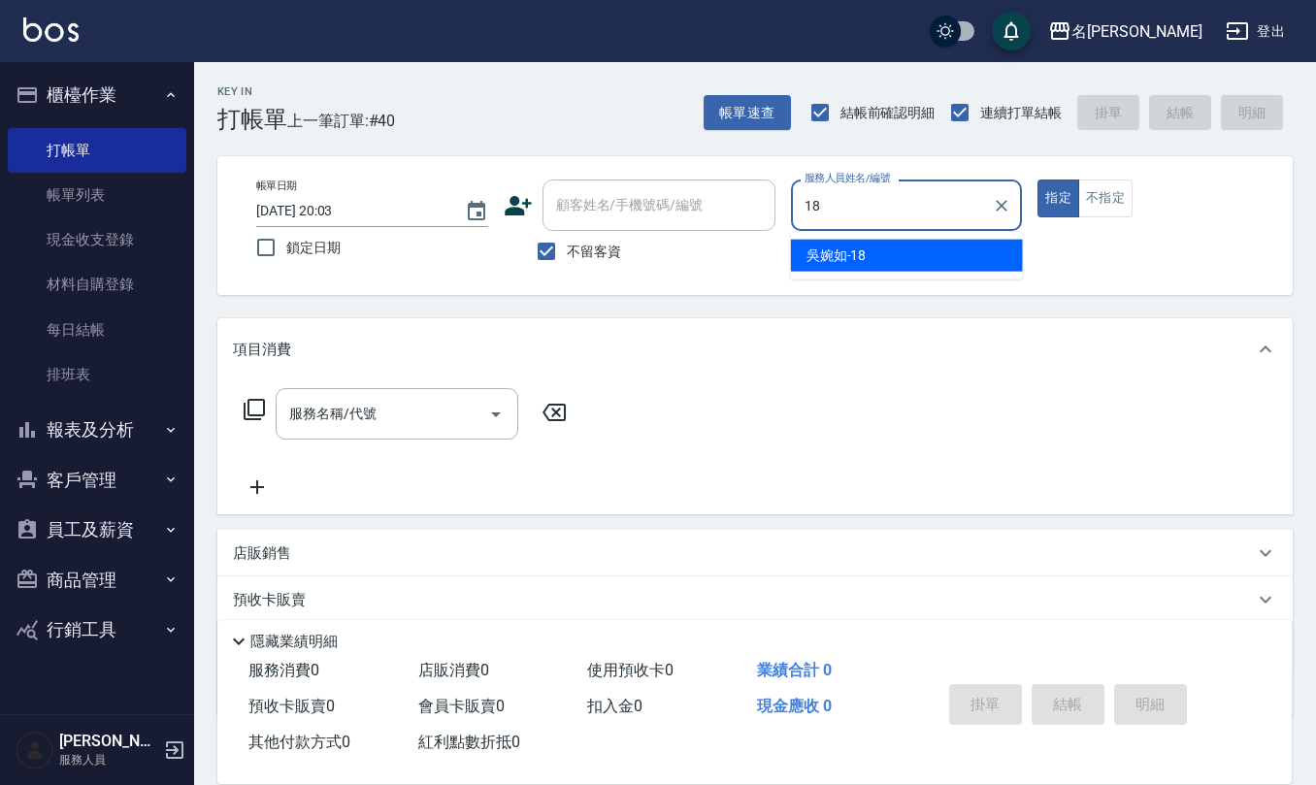
type input "[PERSON_NAME]-18"
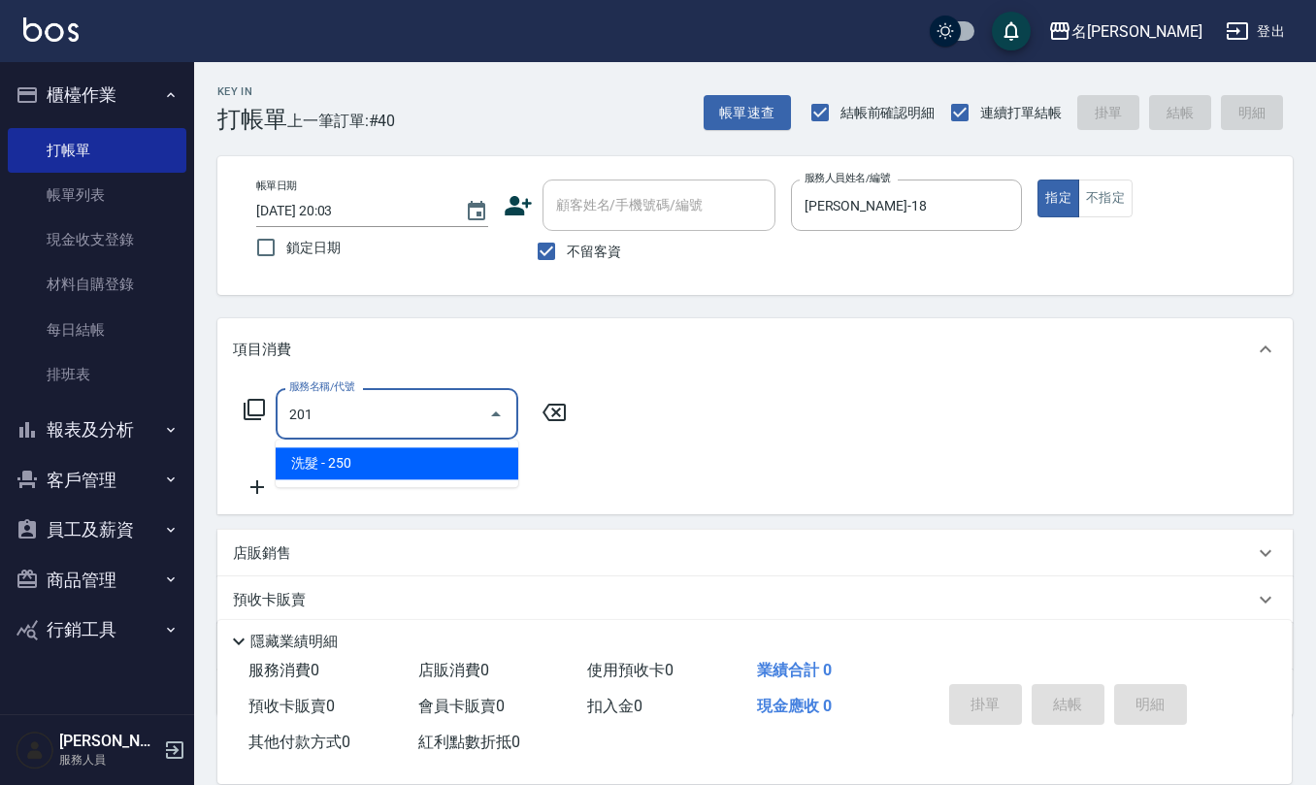
type input "洗髮(201)"
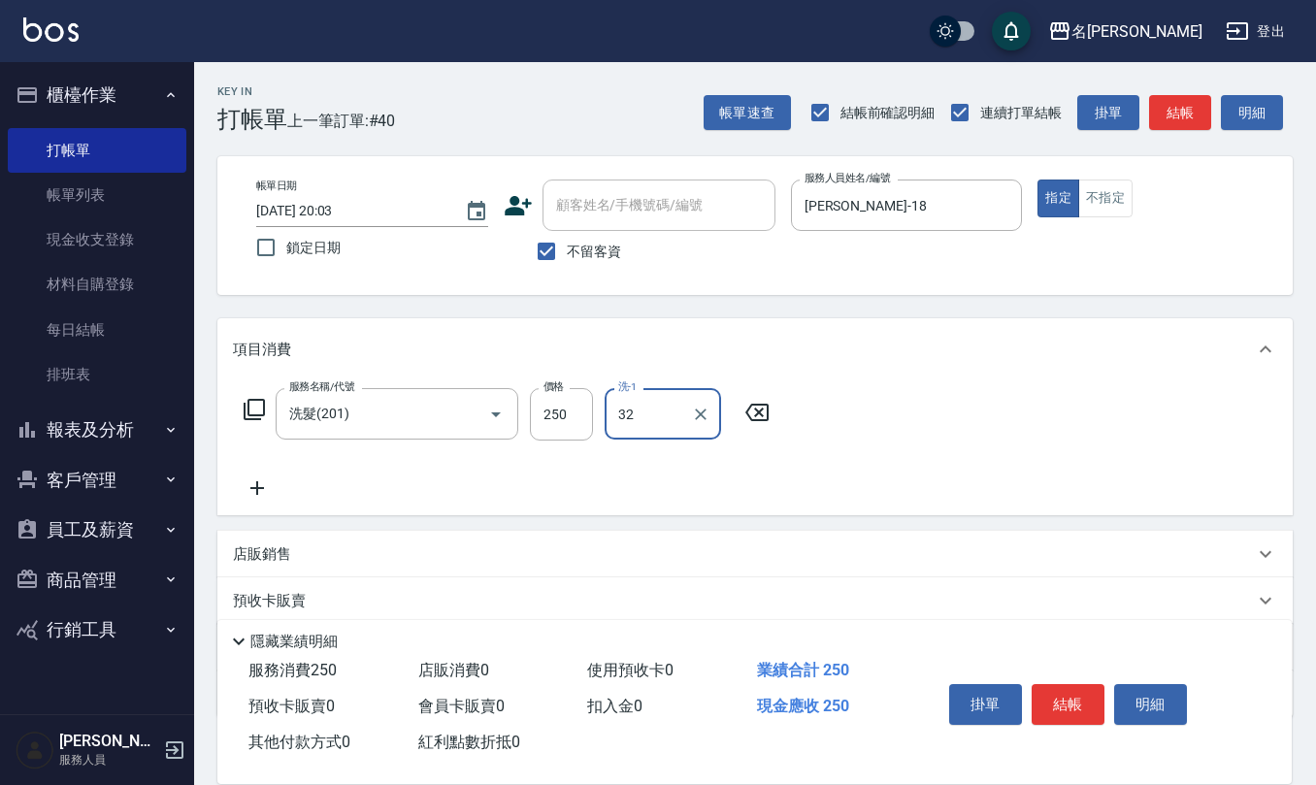
type input "[PERSON_NAME]-32"
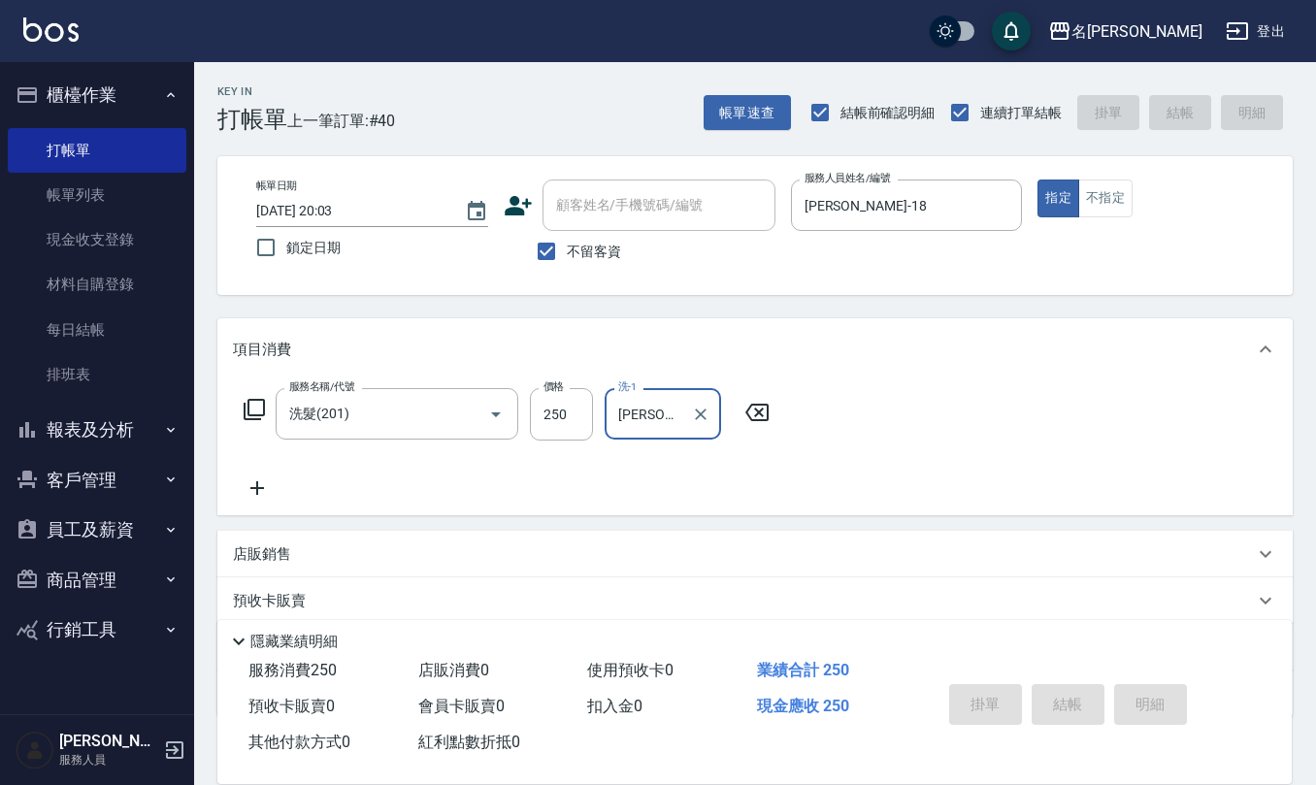
type input "[DATE] 20:04"
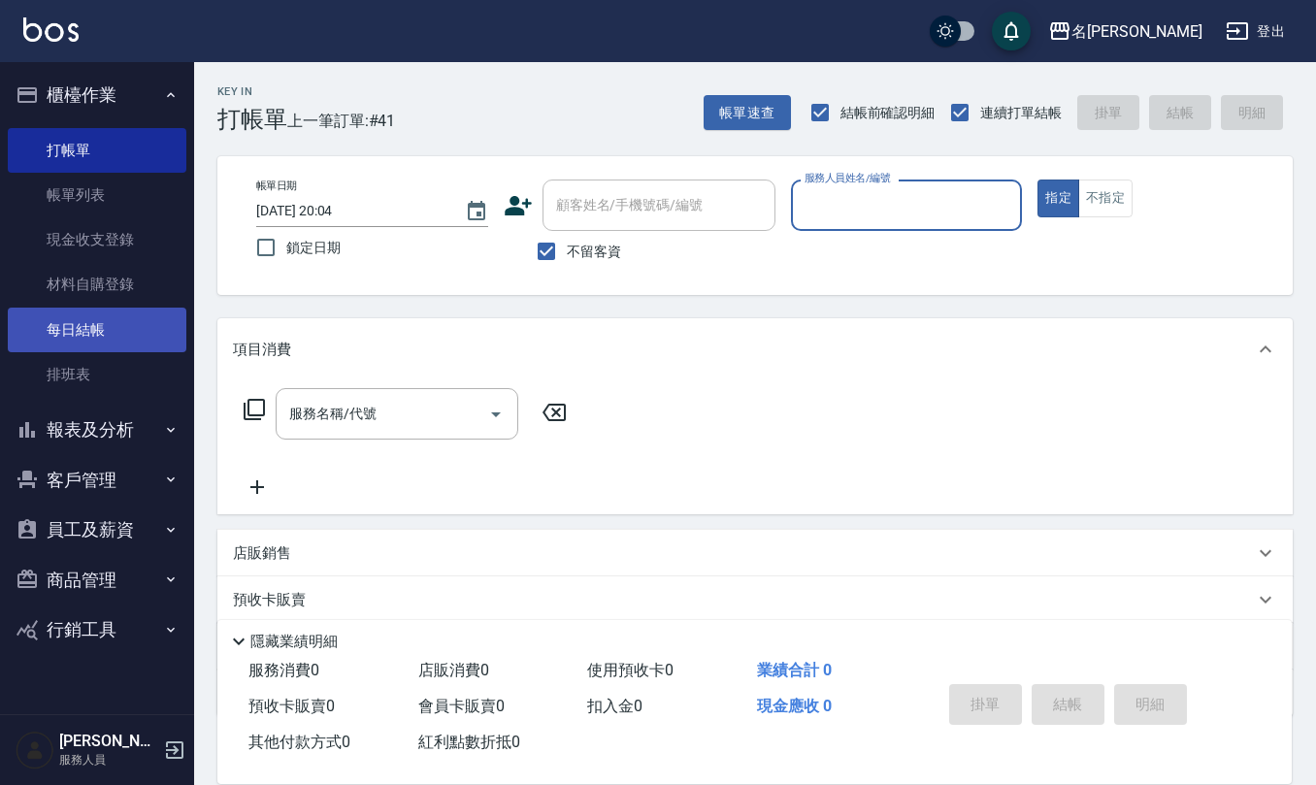
click at [145, 335] on link "每日結帳" at bounding box center [97, 330] width 179 height 45
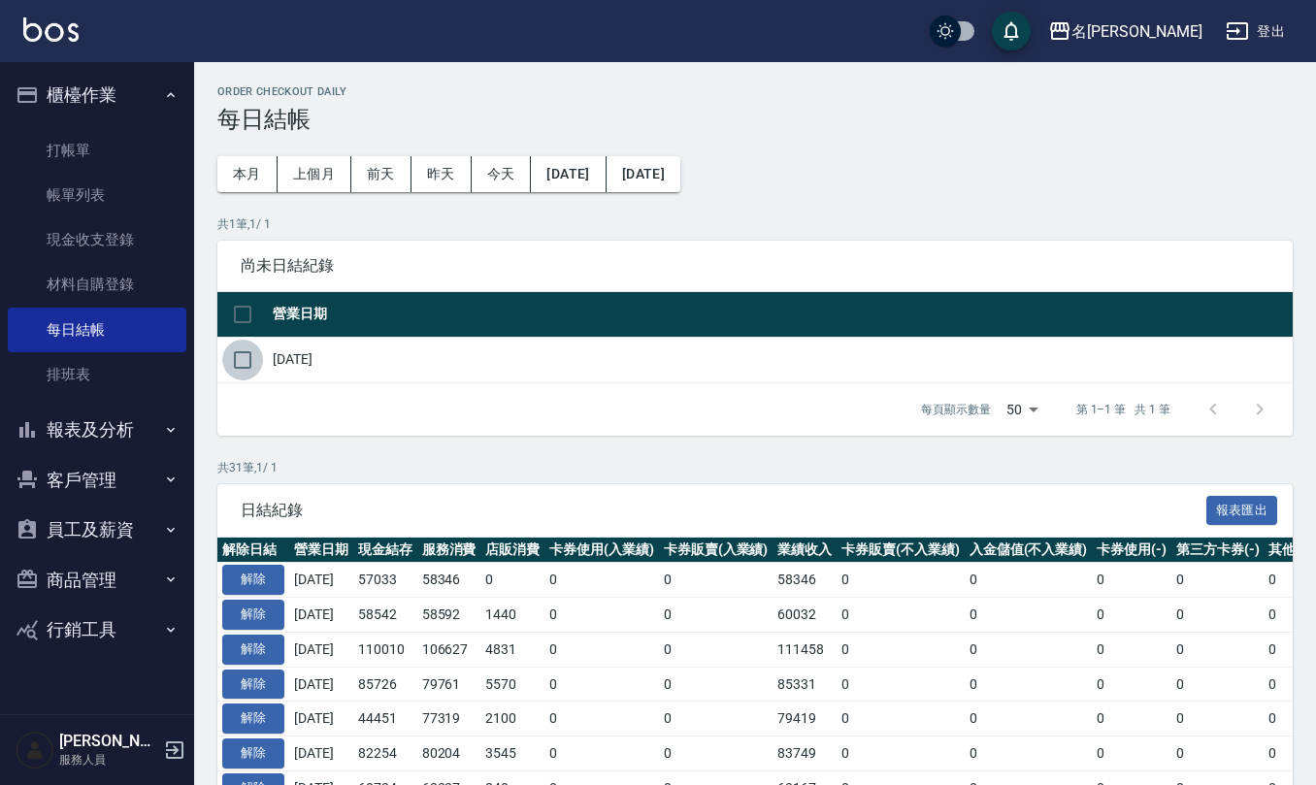
click at [246, 358] on input "checkbox" at bounding box center [242, 360] width 41 height 41
checkbox input "true"
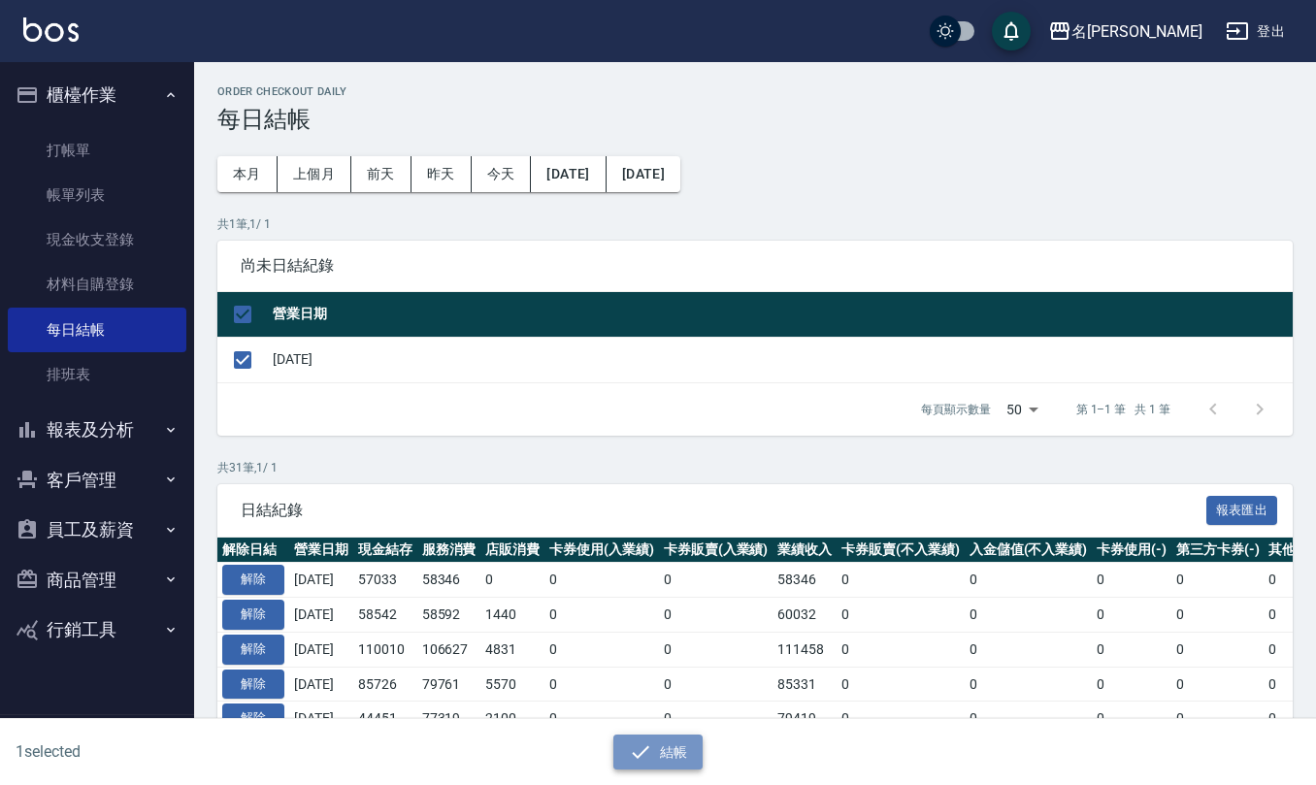
click at [677, 745] on button "結帳" at bounding box center [658, 753] width 90 height 36
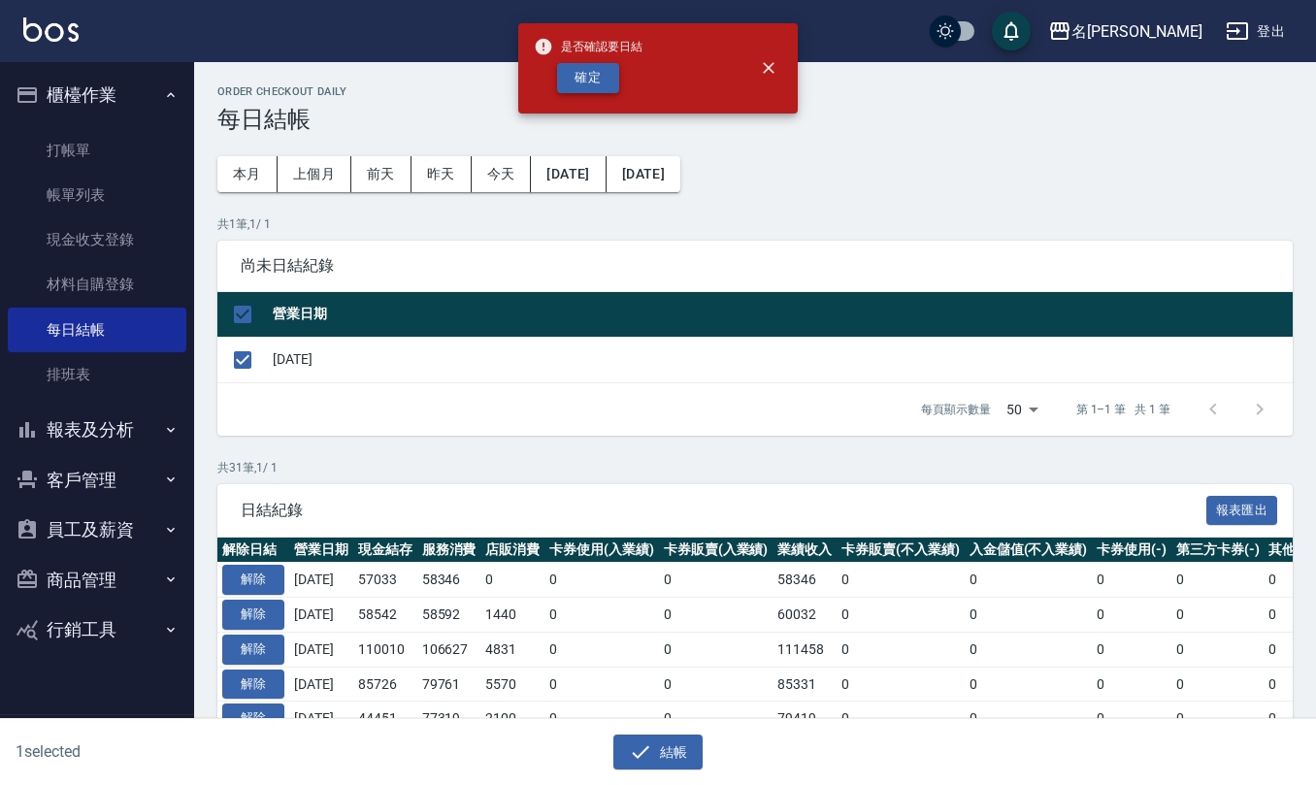
click at [575, 79] on button "確定" at bounding box center [588, 78] width 62 height 30
checkbox input "false"
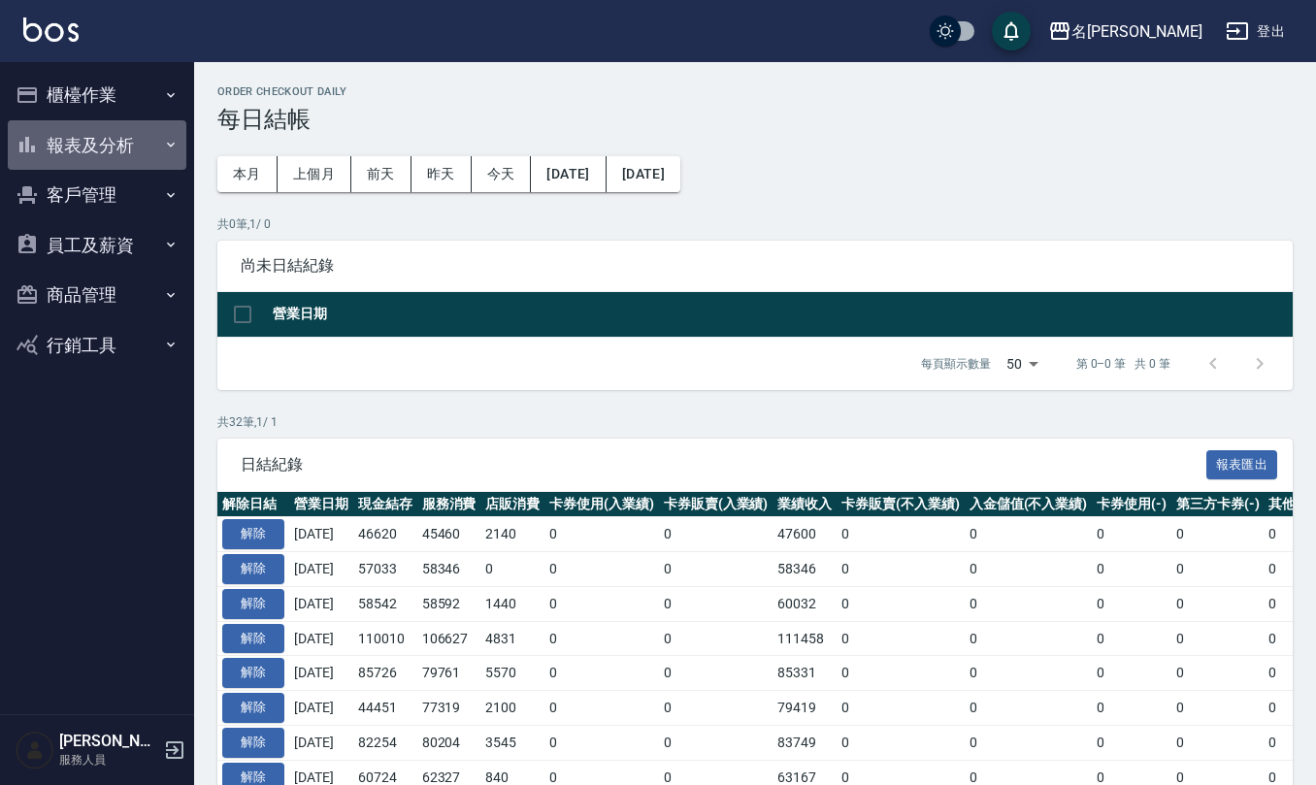
click at [168, 145] on icon "button" at bounding box center [171, 145] width 16 height 16
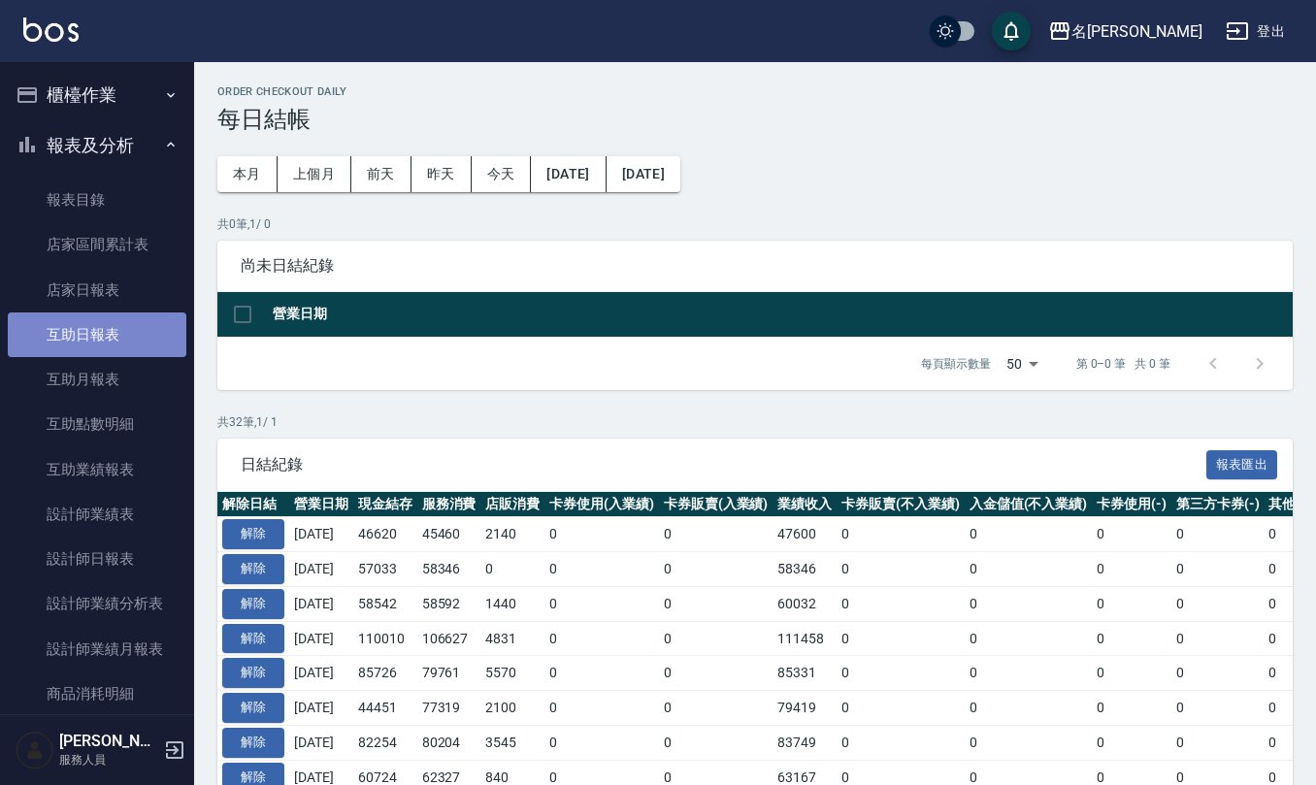
click at [130, 346] on link "互助日報表" at bounding box center [97, 334] width 179 height 45
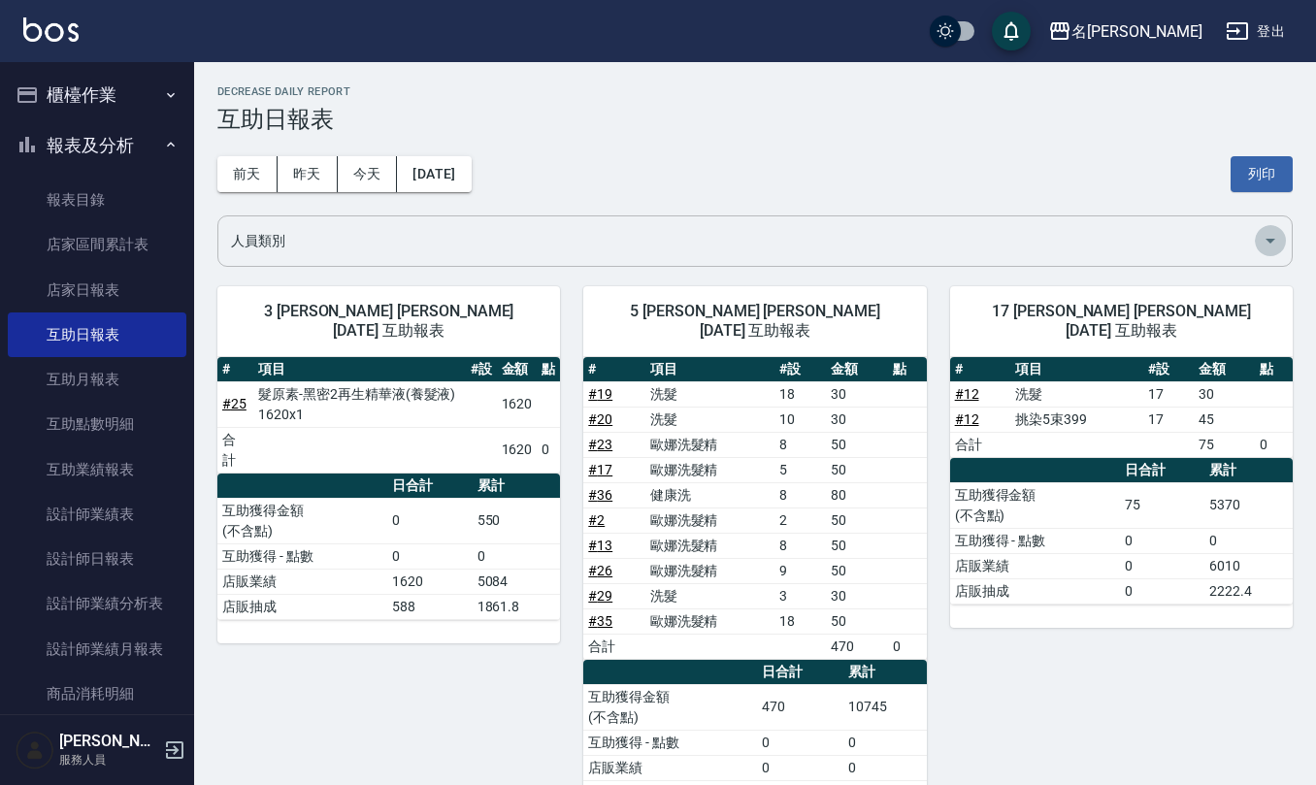
click at [1266, 243] on icon "Open" at bounding box center [1270, 240] width 23 height 23
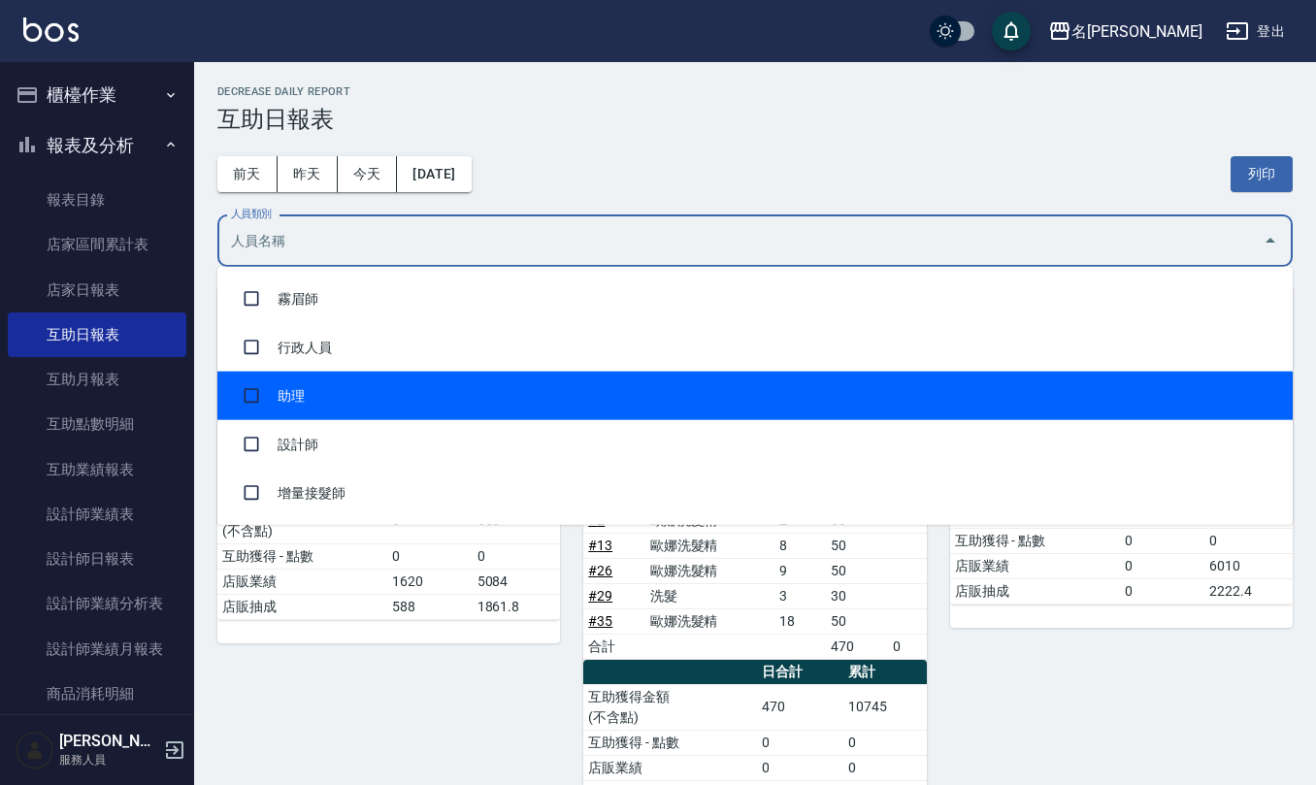
click at [1229, 381] on li "助理" at bounding box center [754, 396] width 1075 height 49
checkbox input "true"
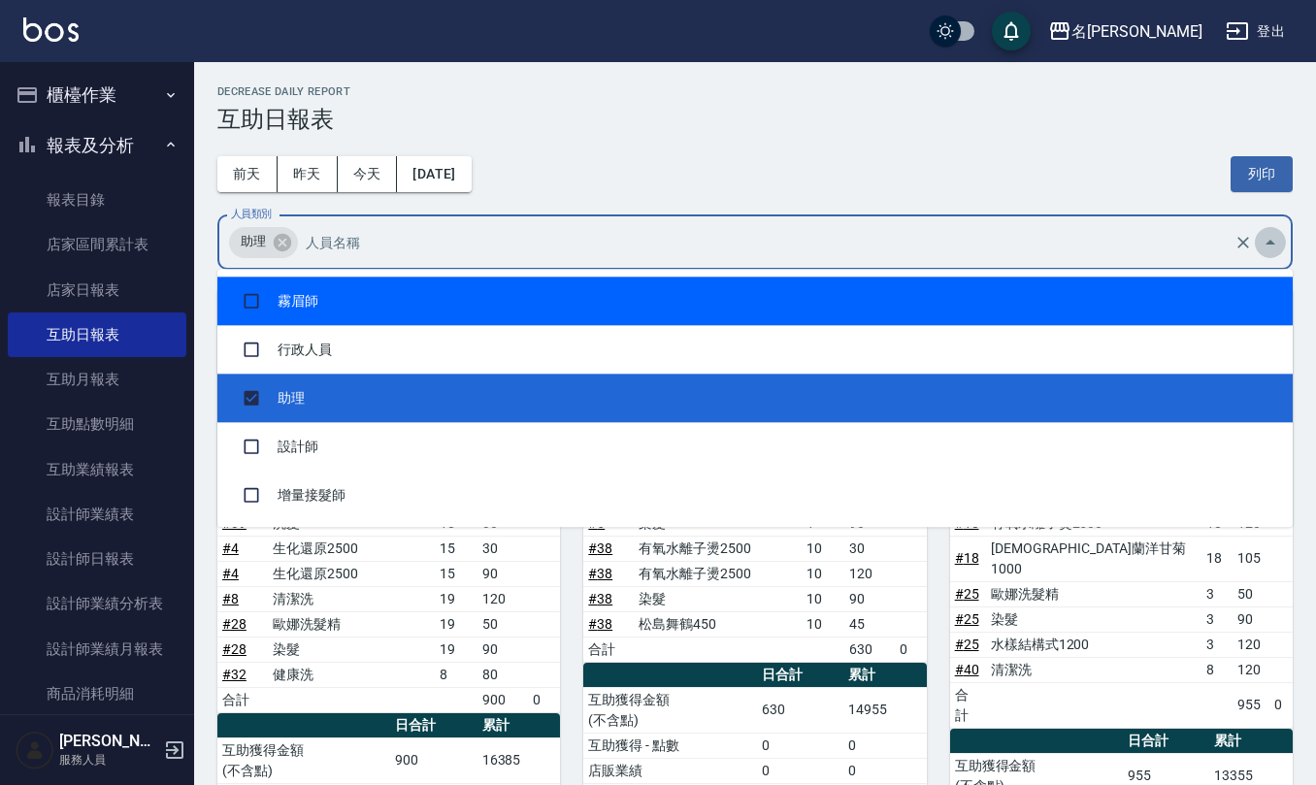
click at [1279, 239] on icon "Close" at bounding box center [1270, 242] width 23 height 23
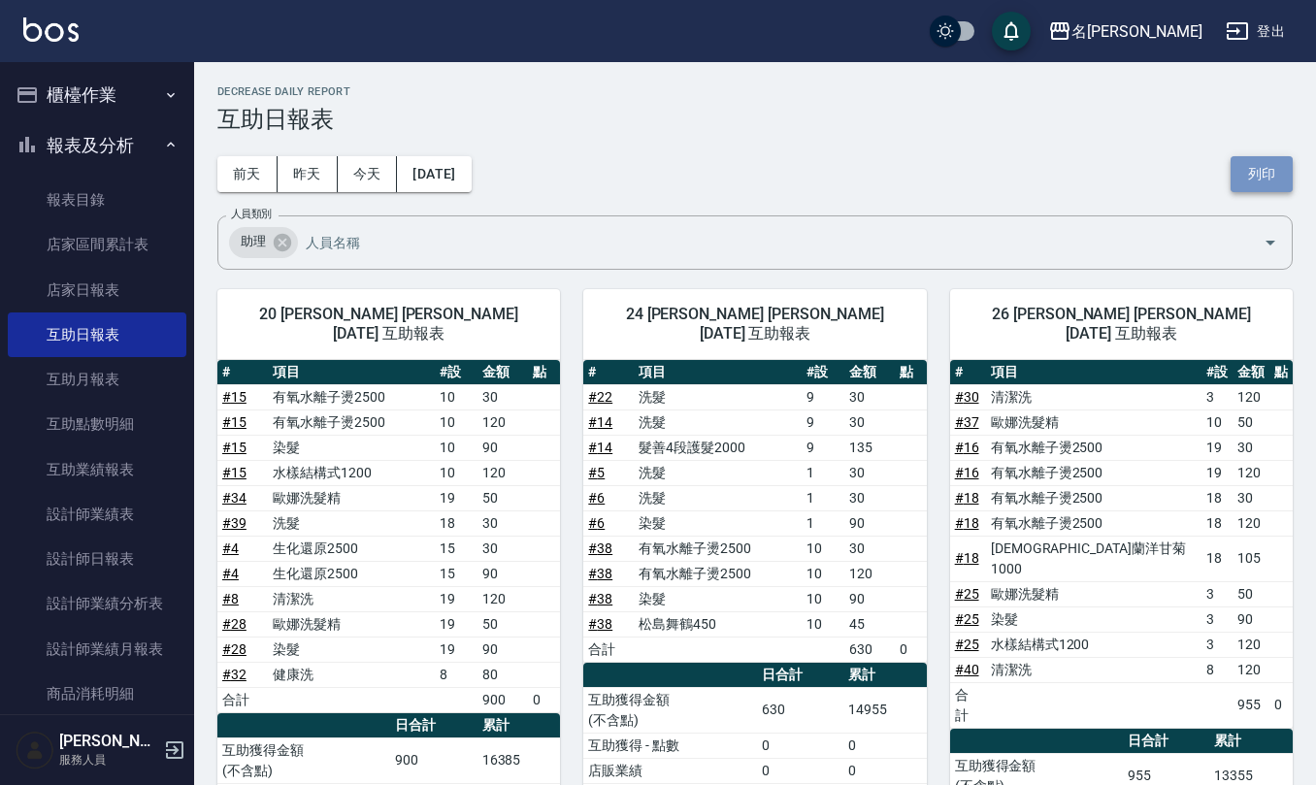
click at [1270, 168] on button "列印" at bounding box center [1262, 174] width 62 height 36
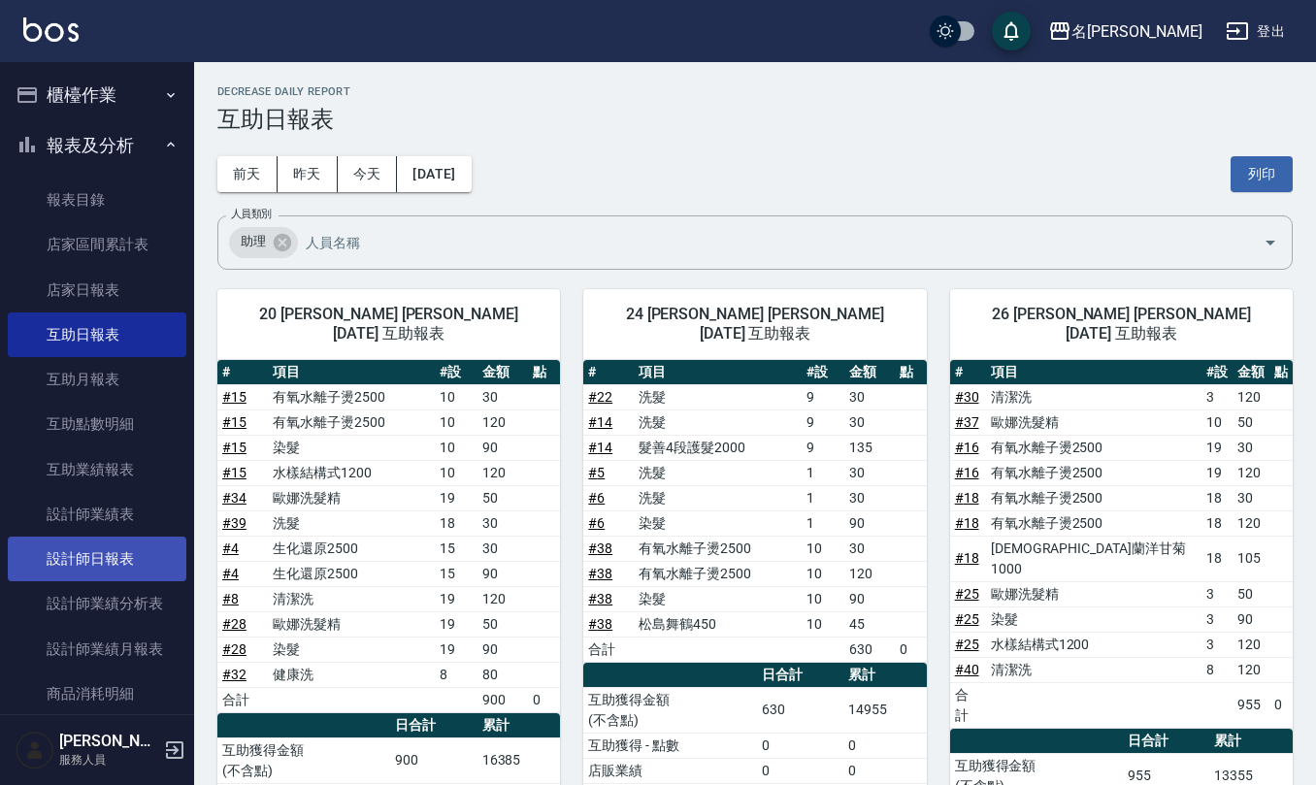
click at [146, 556] on link "設計師日報表" at bounding box center [97, 559] width 179 height 45
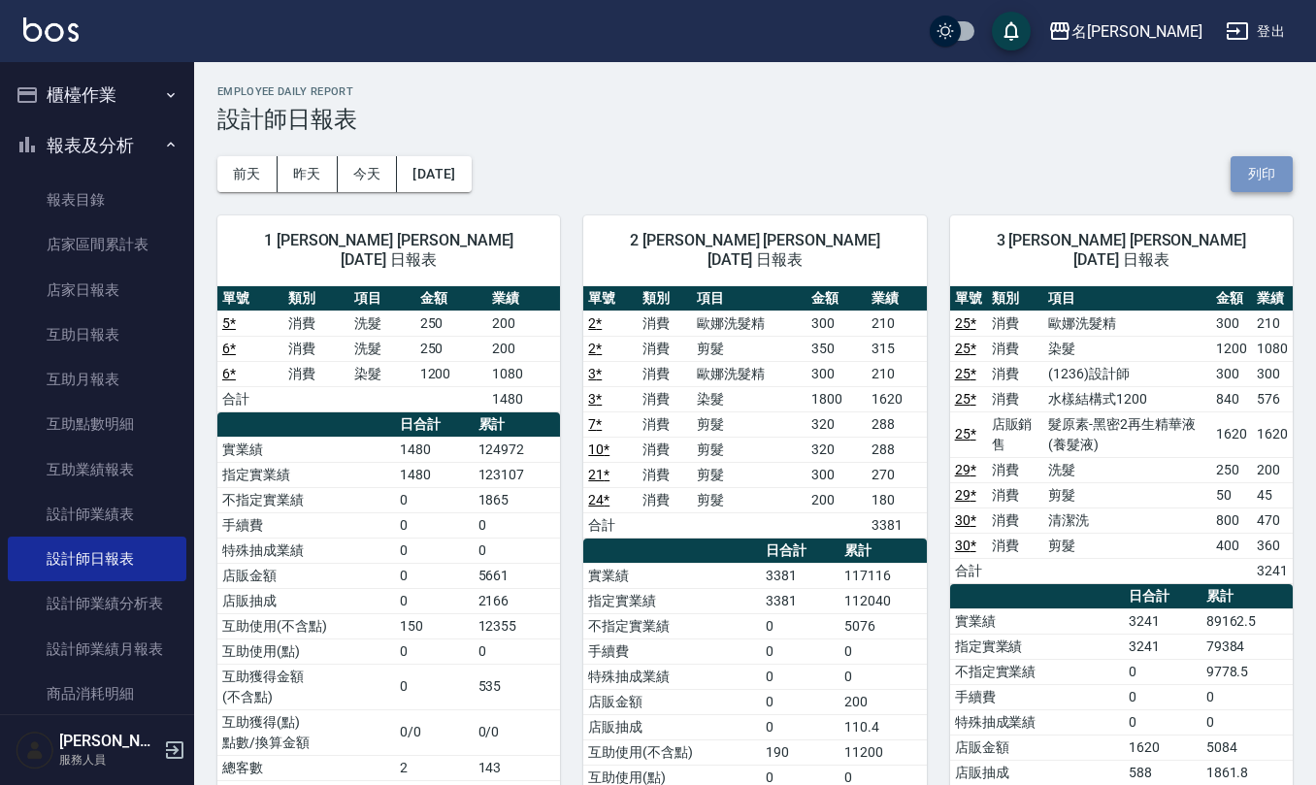
click at [1267, 176] on button "列印" at bounding box center [1262, 174] width 62 height 36
click at [140, 285] on link "店家日報表" at bounding box center [97, 290] width 179 height 45
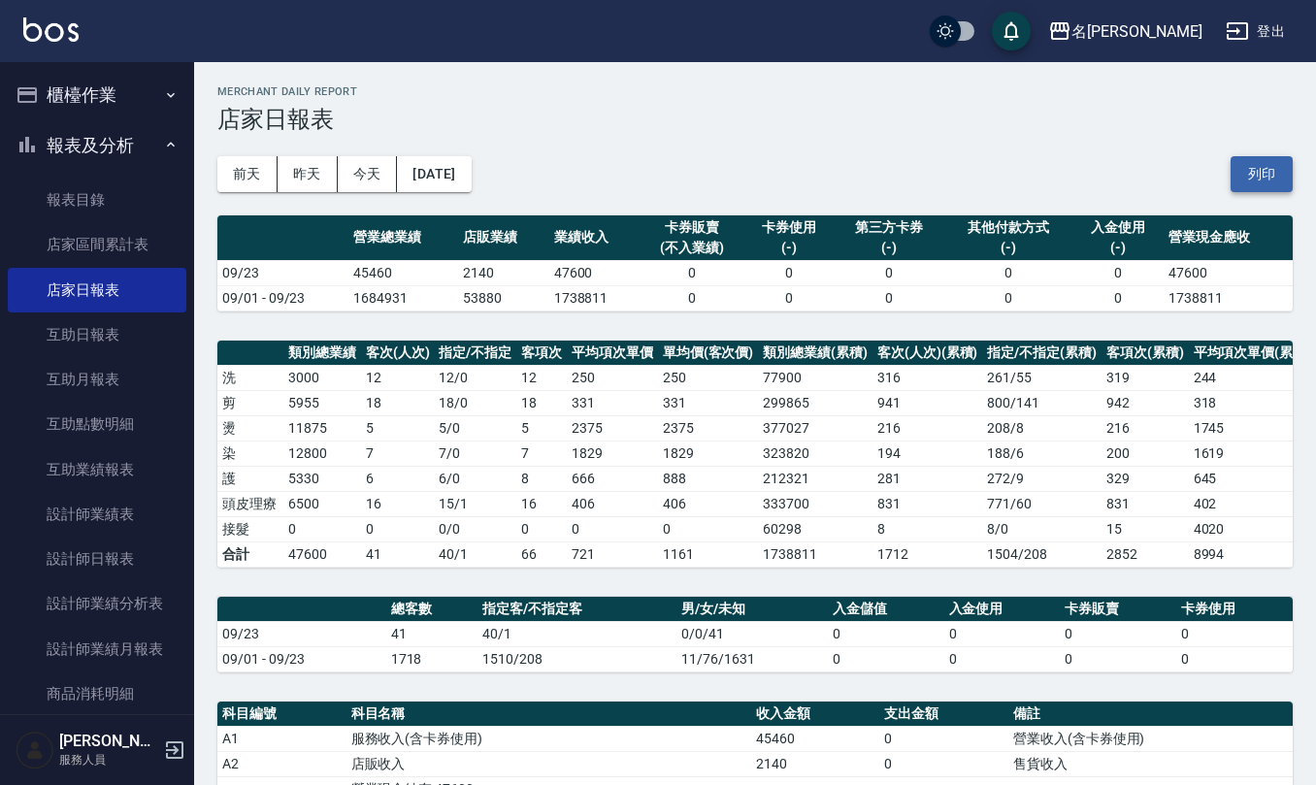
click at [1266, 169] on button "列印" at bounding box center [1262, 174] width 62 height 36
